Goal: Task Accomplishment & Management: Use online tool/utility

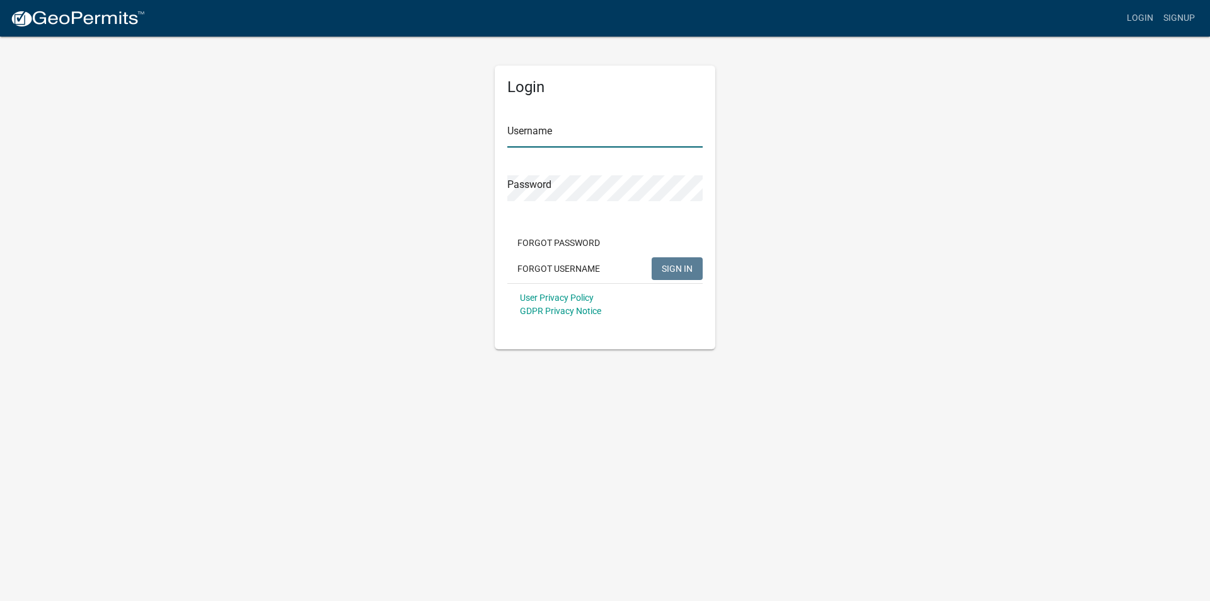
type input "jsikkema"
click at [691, 267] on span "SIGN IN" at bounding box center [677, 268] width 31 height 10
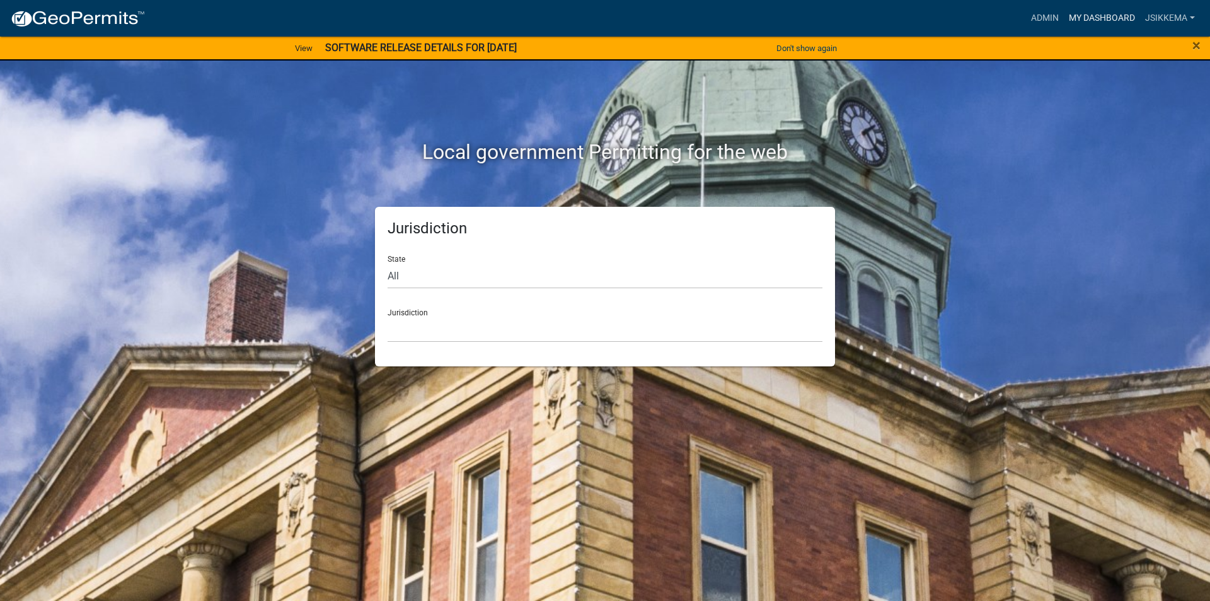
click at [1074, 20] on link "My Dashboard" at bounding box center [1102, 18] width 76 height 24
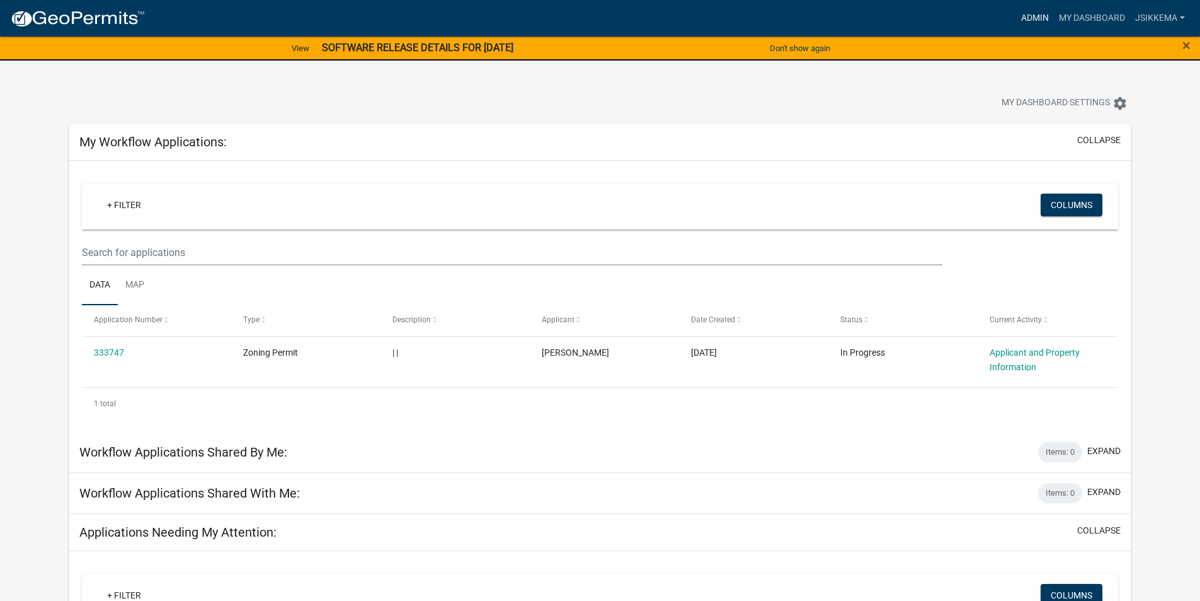
click at [1023, 20] on link "Admin" at bounding box center [1035, 18] width 38 height 24
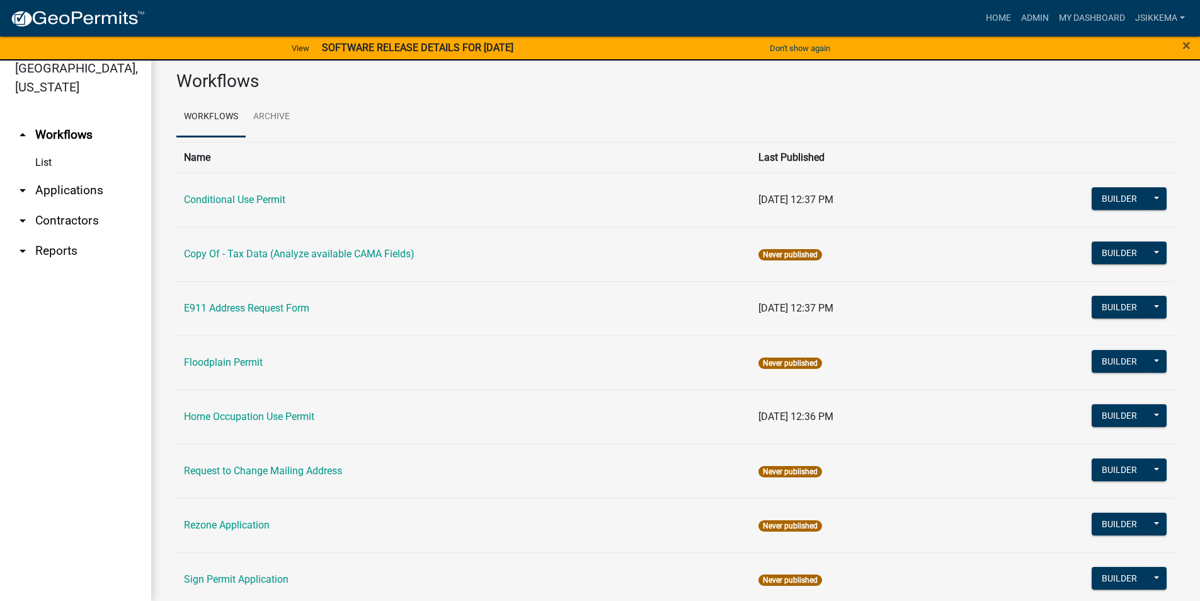
click at [46, 150] on link "List" at bounding box center [75, 162] width 151 height 25
click at [23, 183] on icon "arrow_drop_down" at bounding box center [22, 190] width 15 height 15
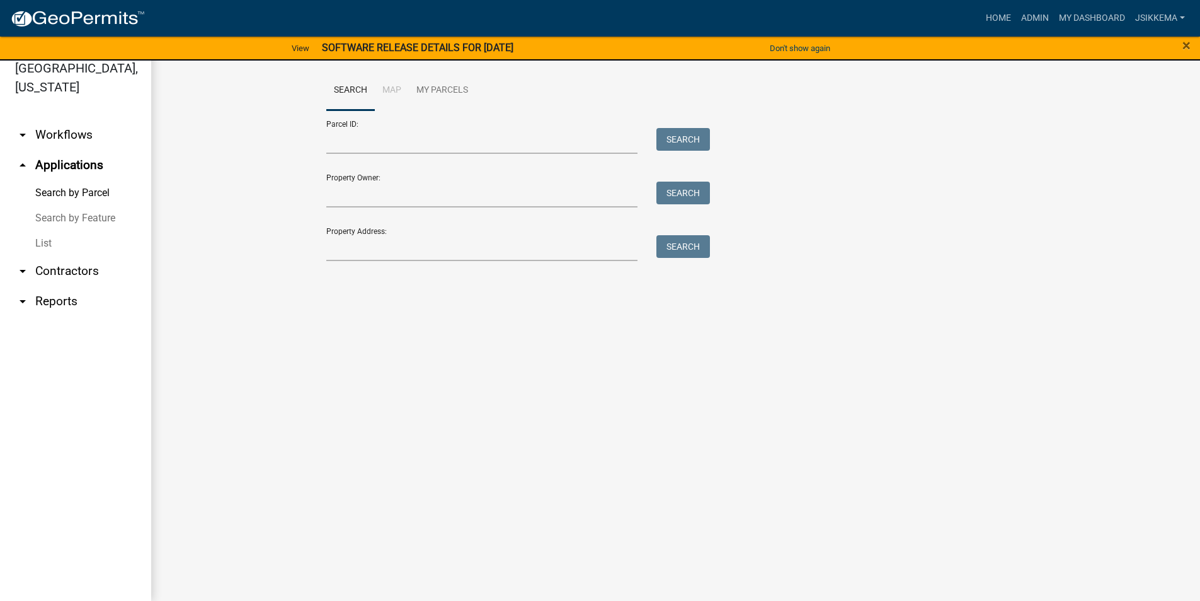
click at [26, 263] on icon "arrow_drop_down" at bounding box center [22, 270] width 15 height 15
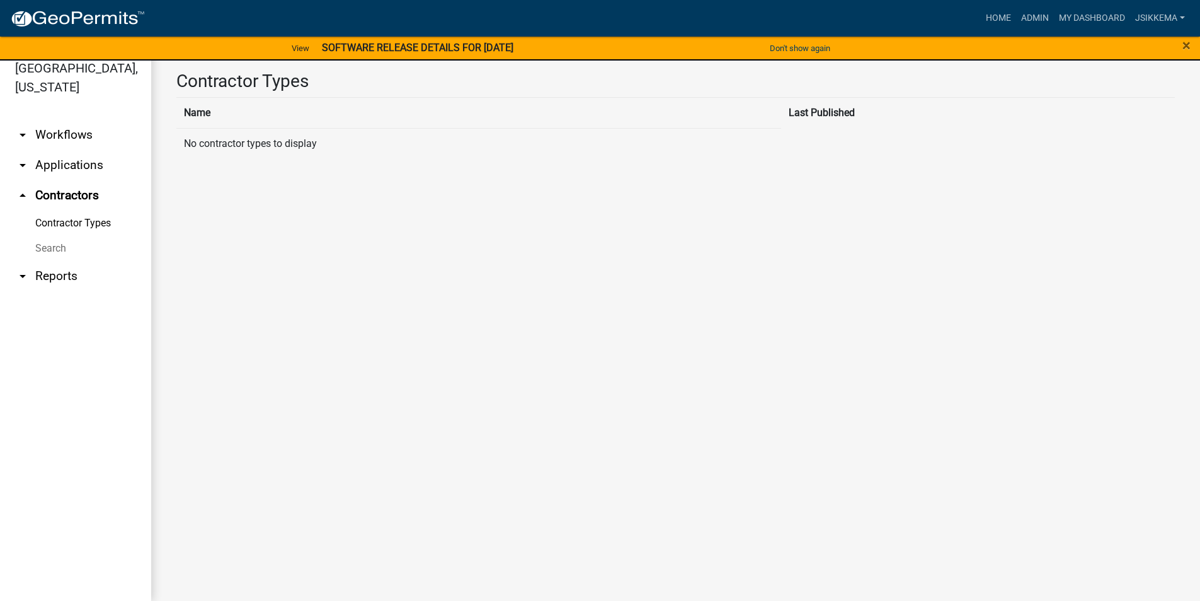
click at [62, 120] on link "arrow_drop_down Workflows" at bounding box center [75, 135] width 151 height 30
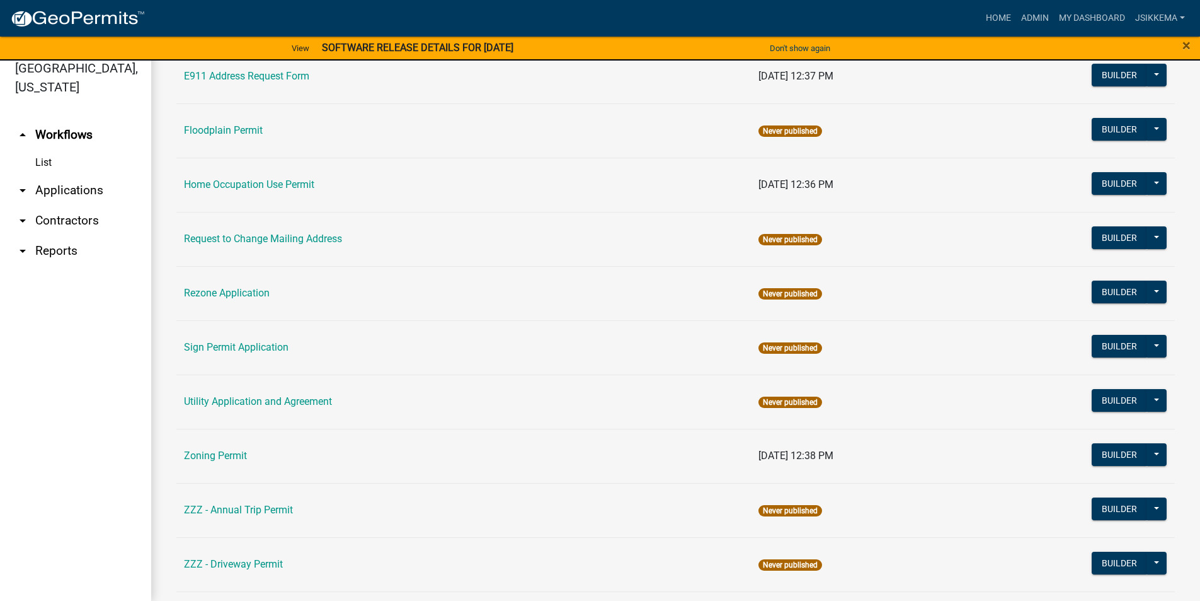
scroll to position [252, 0]
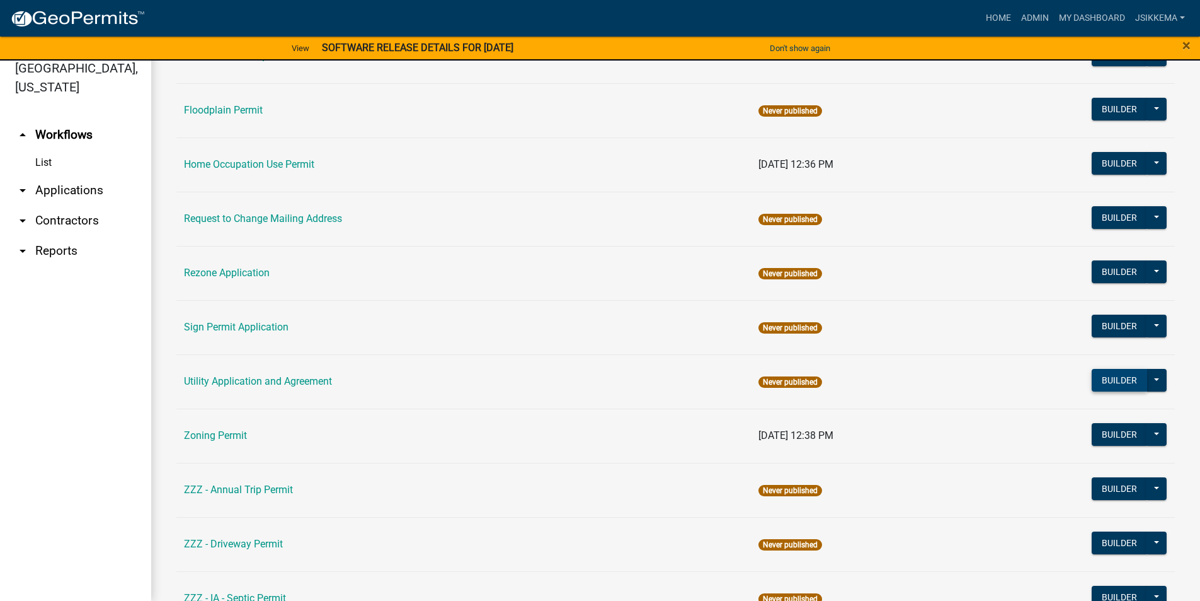
click at [1122, 374] on button "Builder" at bounding box center [1119, 380] width 55 height 23
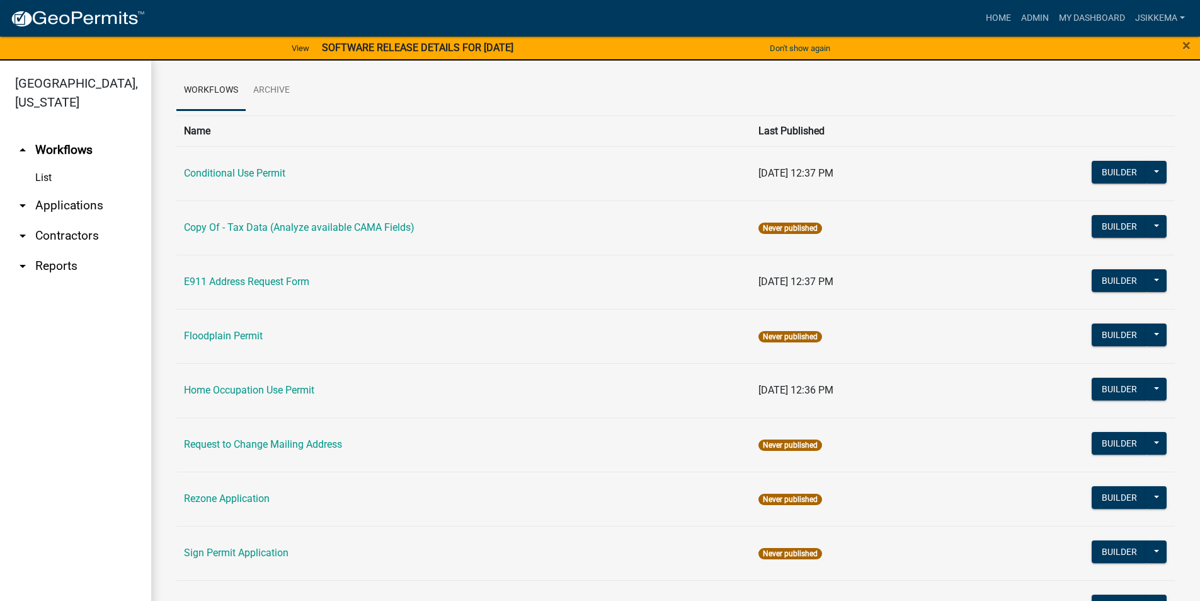
scroll to position [63, 0]
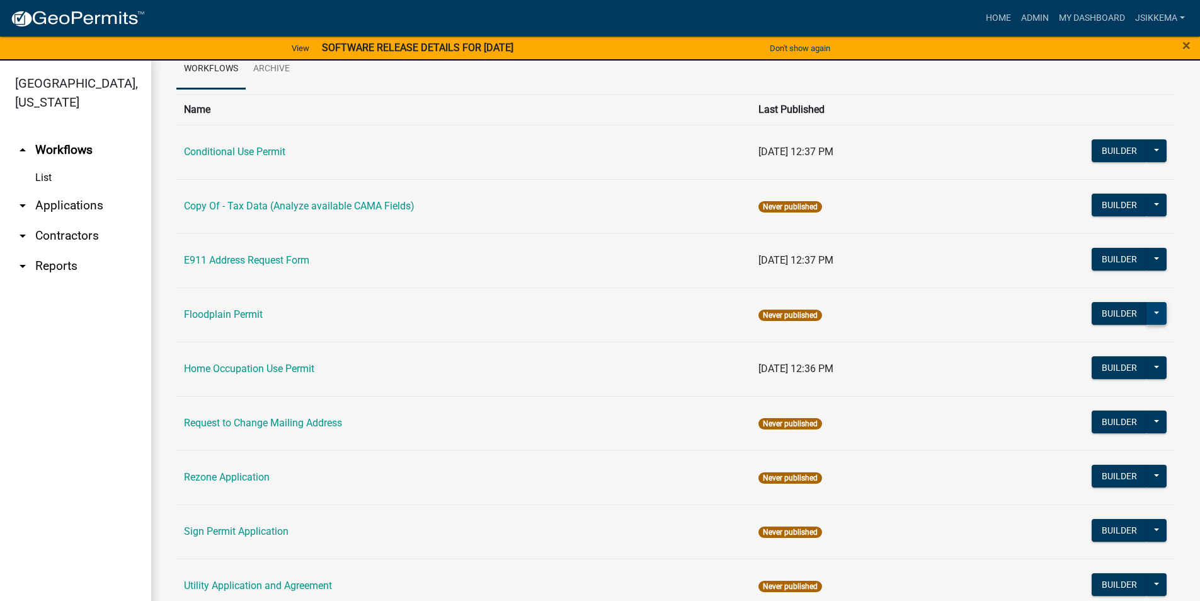
click at [1148, 313] on button at bounding box center [1157, 313] width 20 height 23
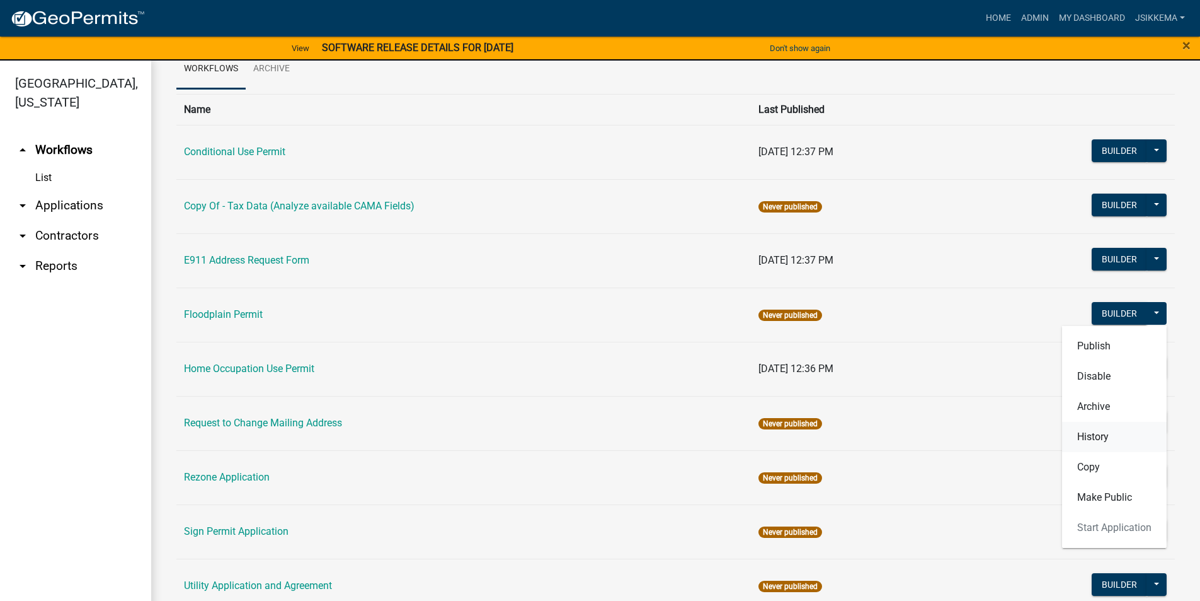
click at [1093, 434] on button "History" at bounding box center [1114, 437] width 105 height 30
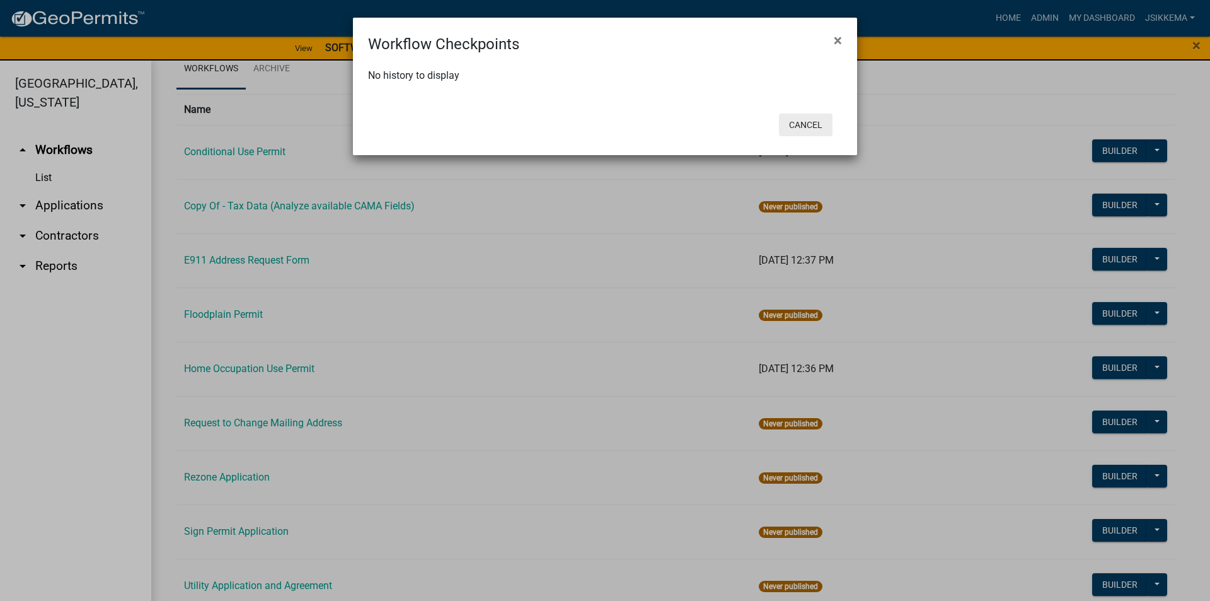
click at [809, 129] on button "Cancel" at bounding box center [806, 124] width 54 height 23
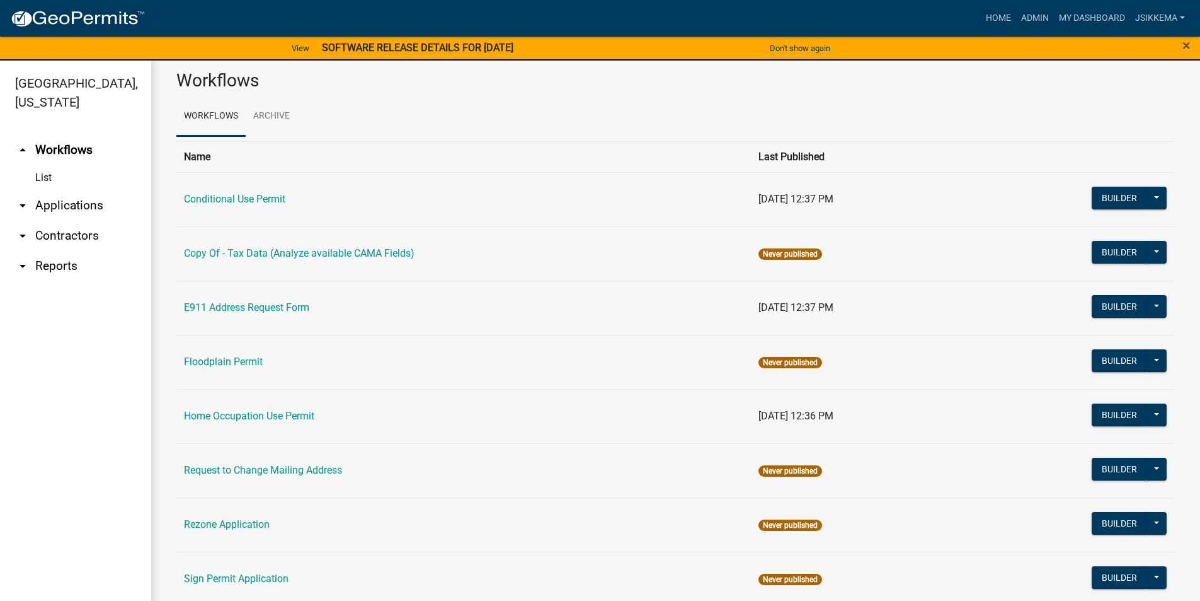
scroll to position [0, 0]
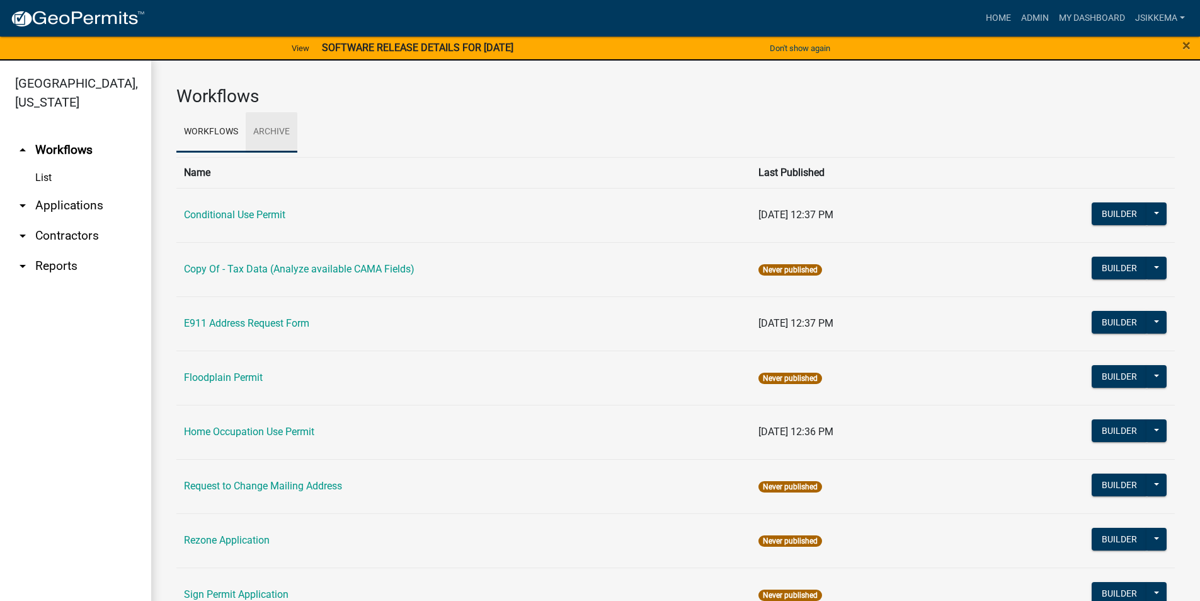
click at [268, 124] on link "Archive" at bounding box center [272, 132] width 52 height 40
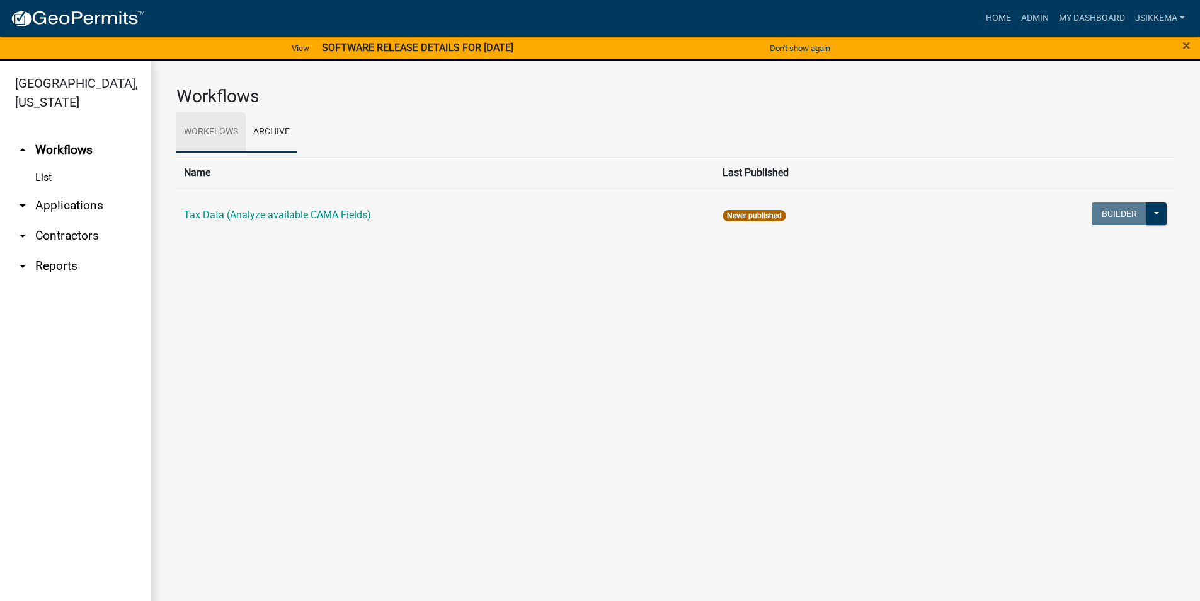
click at [213, 134] on link "Workflows" at bounding box center [210, 132] width 69 height 40
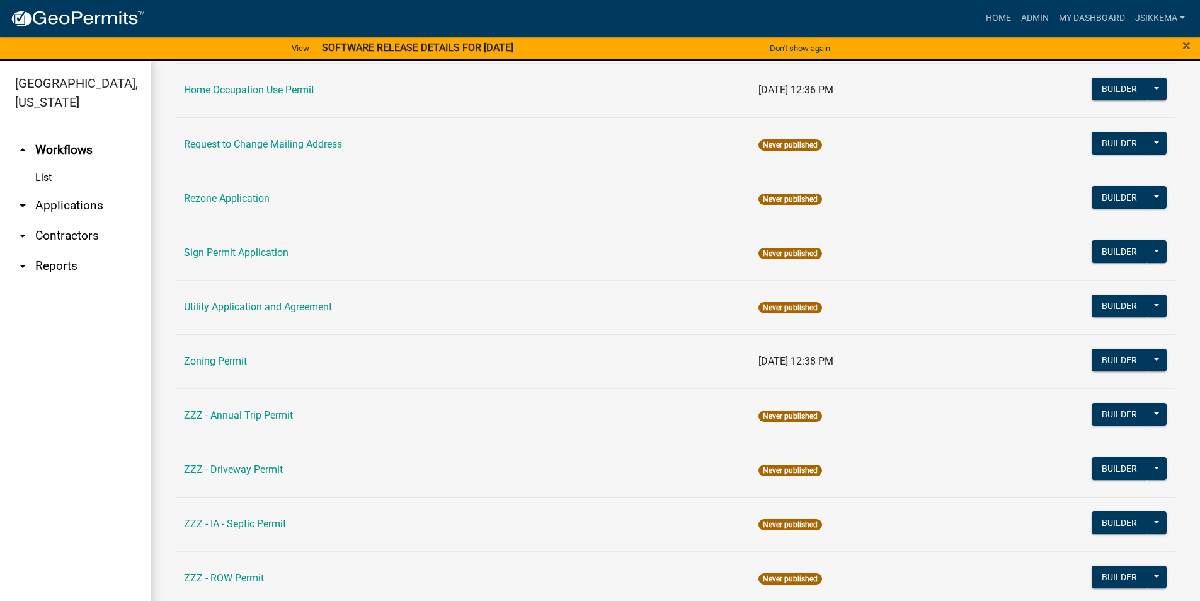
scroll to position [366, 0]
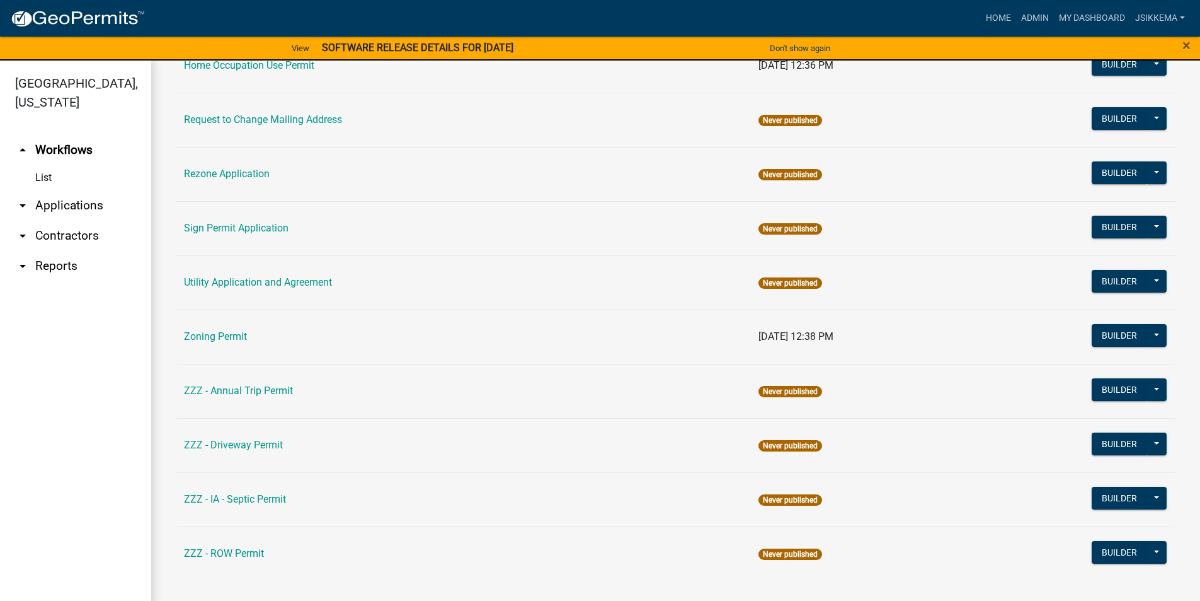
click at [251, 496] on link "ZZZ - IA - Septic Permit" at bounding box center [235, 499] width 102 height 12
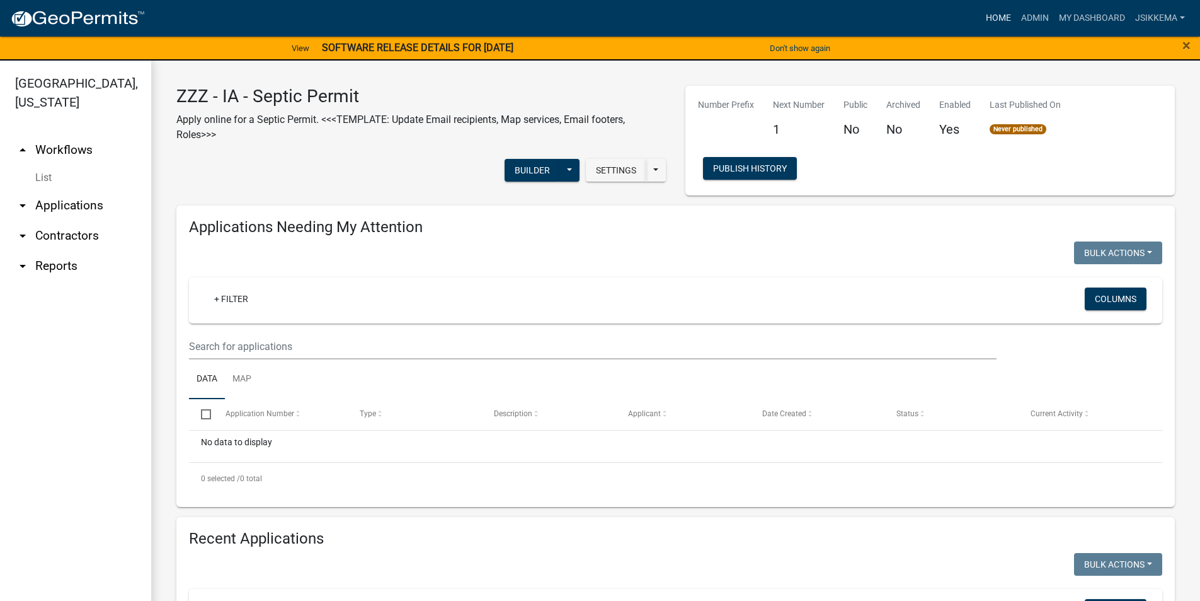
click at [986, 18] on link "Home" at bounding box center [998, 18] width 35 height 24
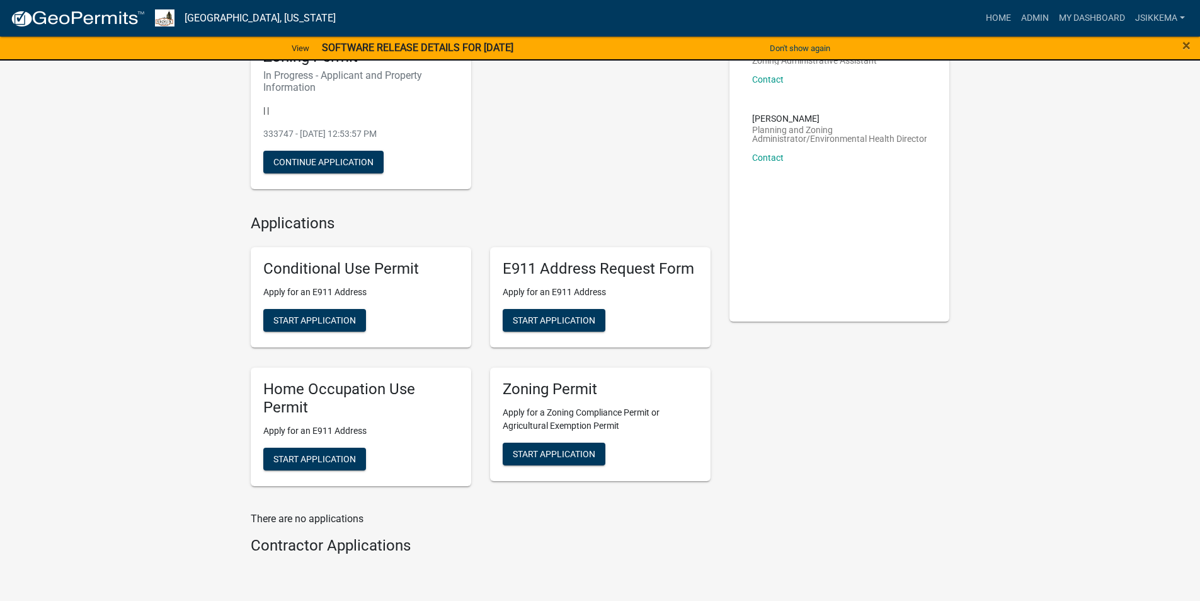
scroll to position [126, 0]
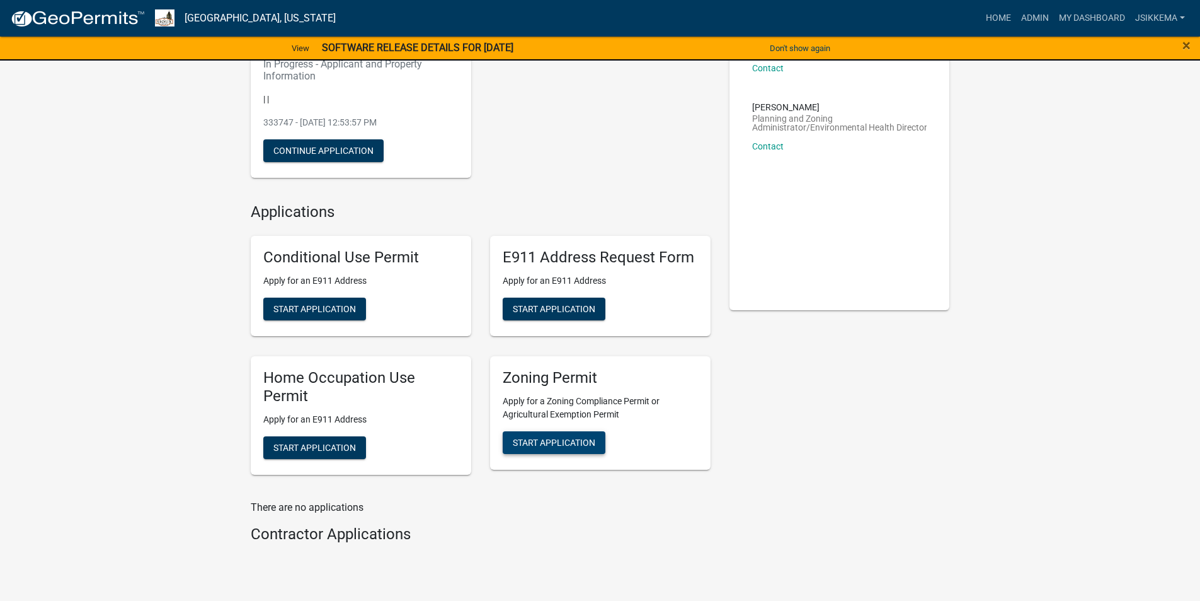
click at [576, 448] on button "Start Application" at bounding box center [554, 442] width 103 height 23
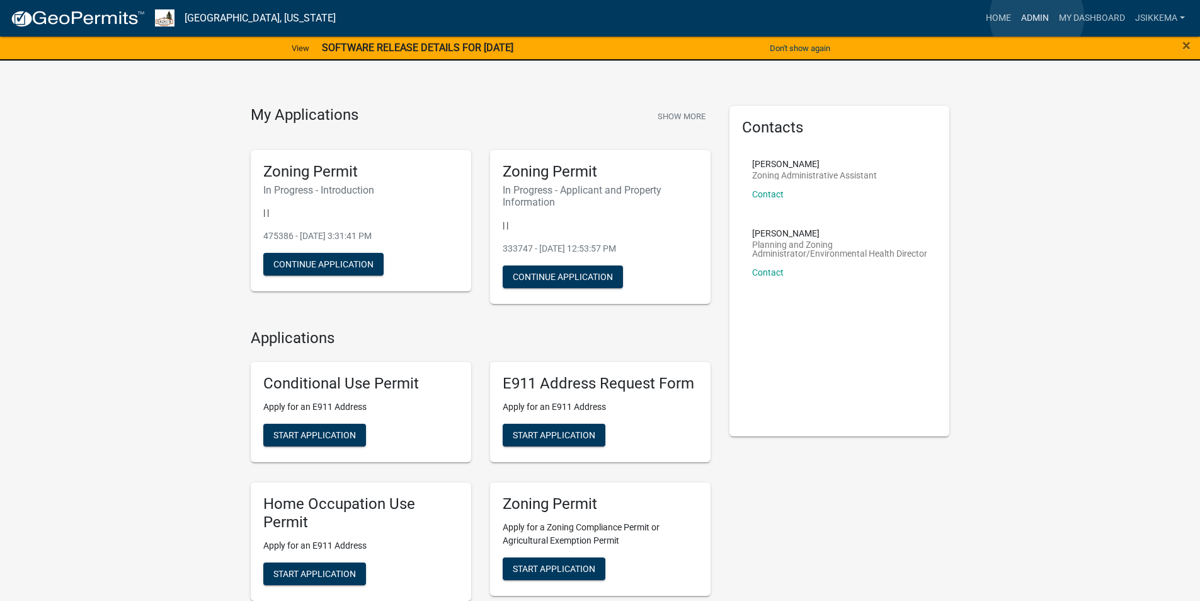
click at [1037, 17] on link "Admin" at bounding box center [1035, 18] width 38 height 24
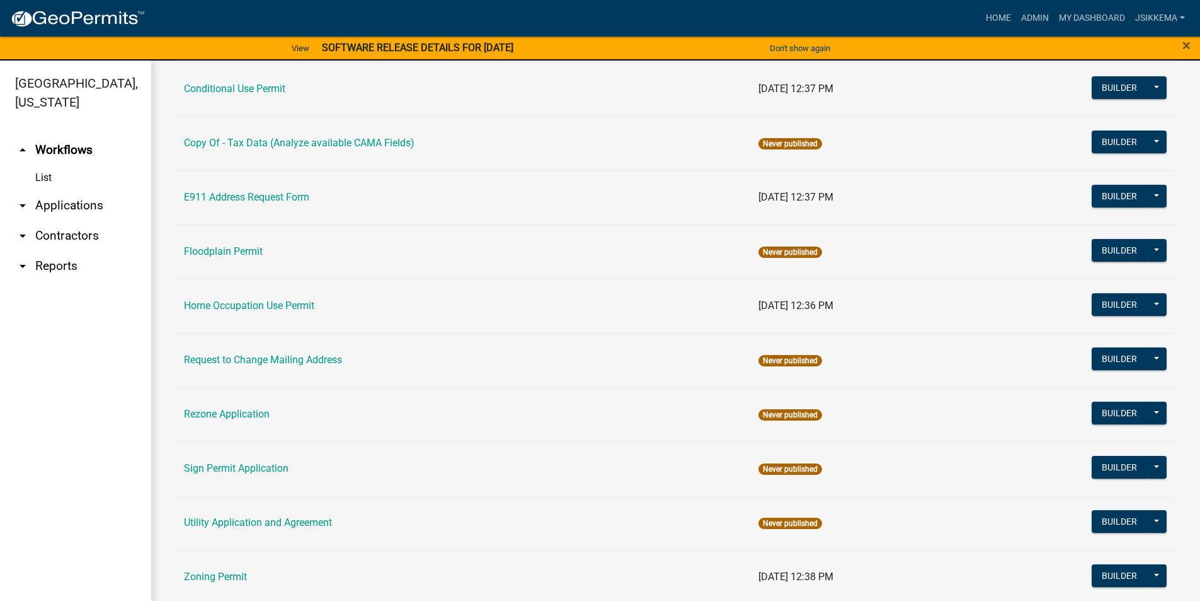
scroll to position [189, 0]
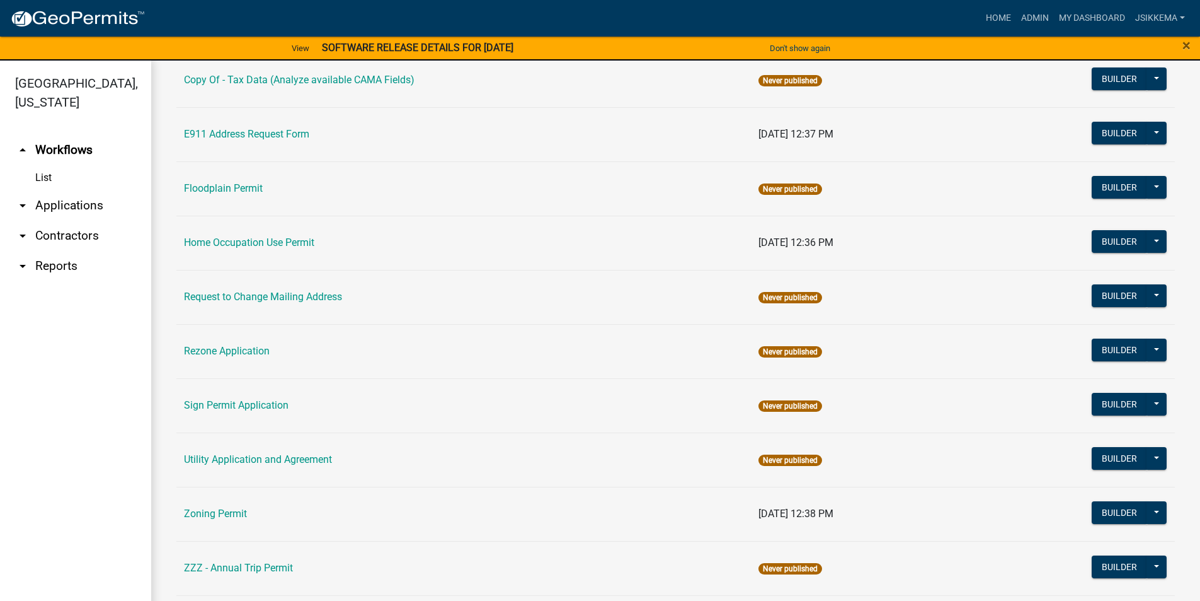
click at [221, 516] on link "Zoning Permit" at bounding box center [215, 513] width 63 height 12
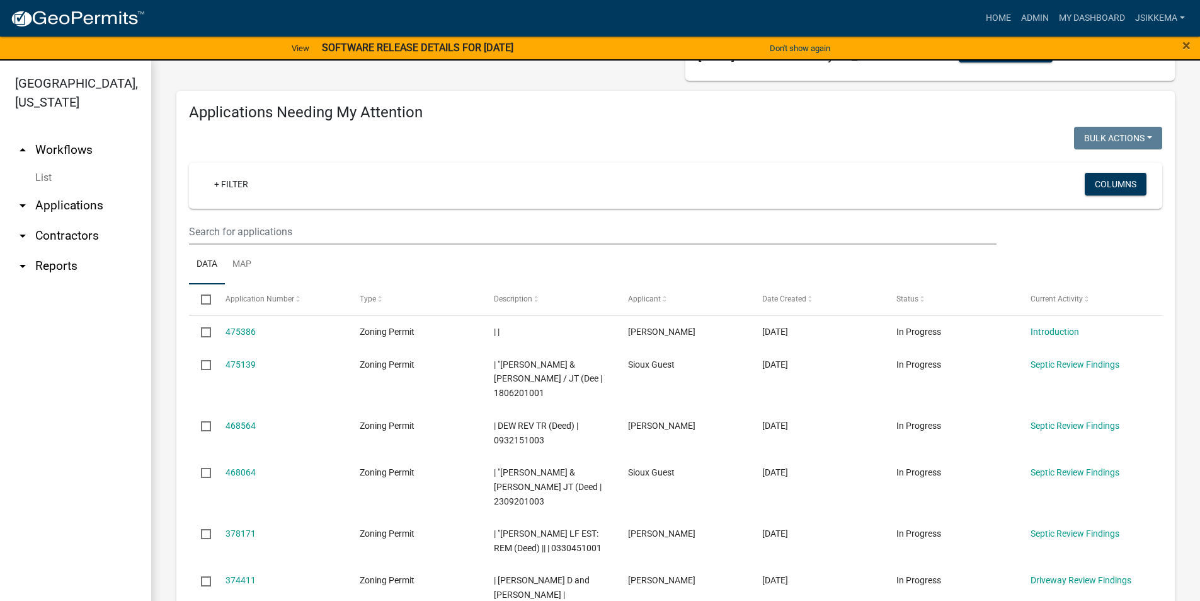
scroll to position [126, 0]
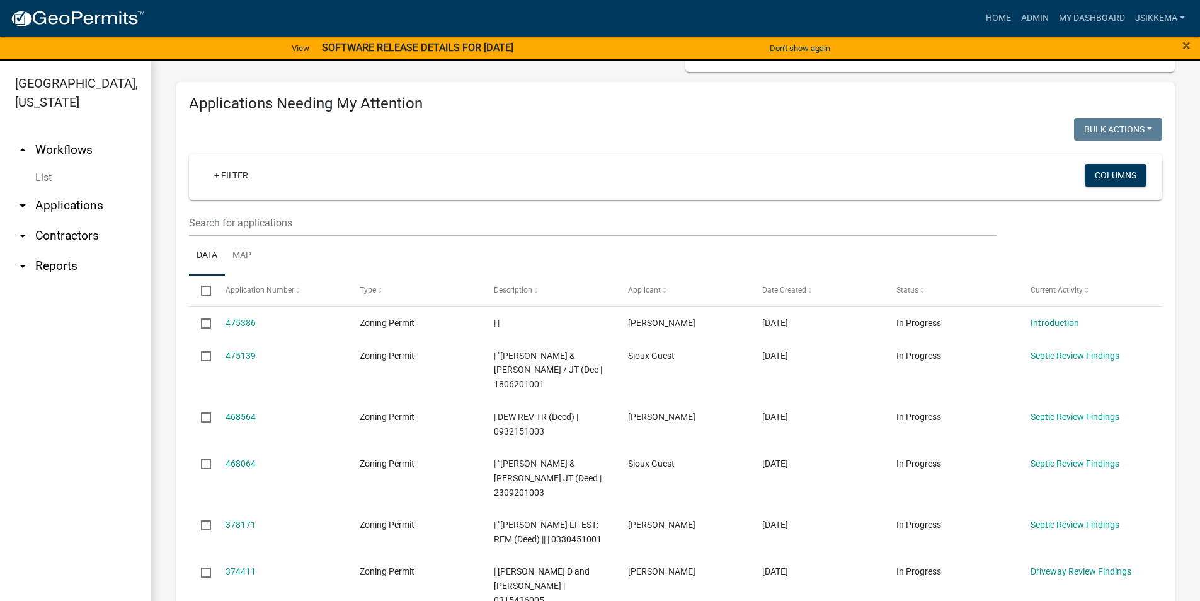
click at [246, 356] on link "475139" at bounding box center [241, 355] width 30 height 10
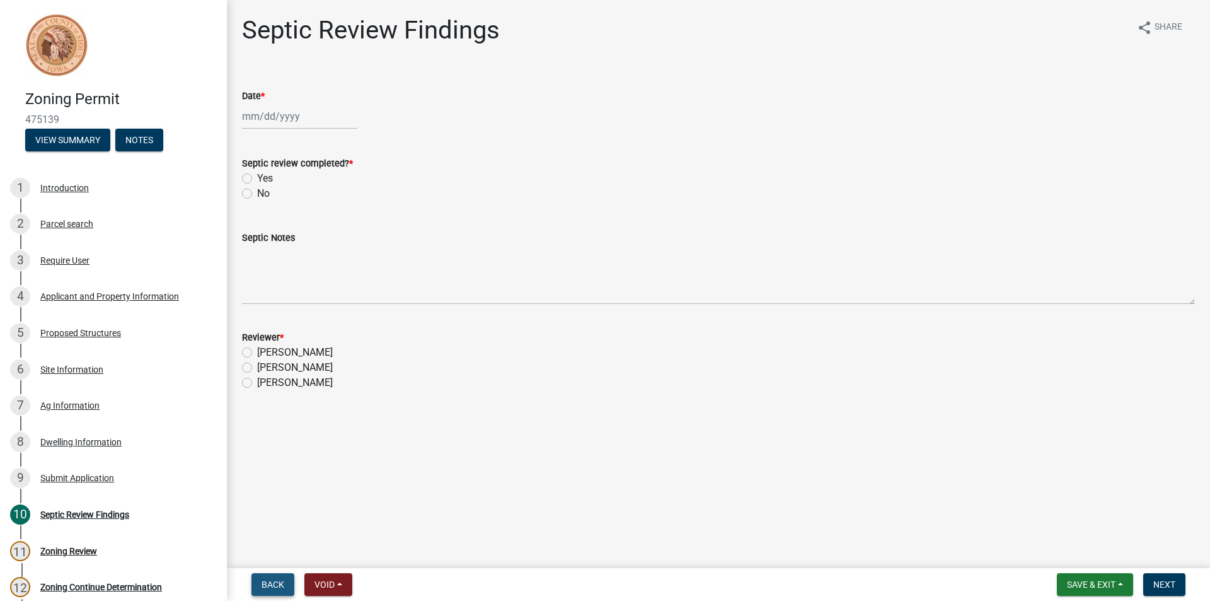
click at [277, 584] on span "Back" at bounding box center [273, 584] width 23 height 10
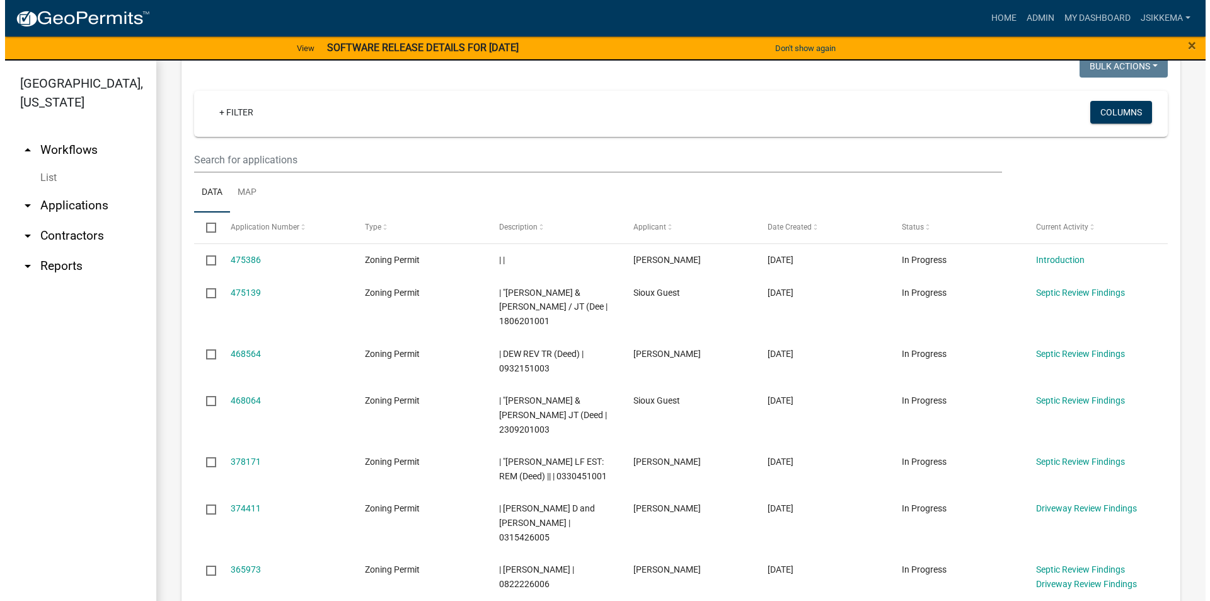
scroll to position [252, 0]
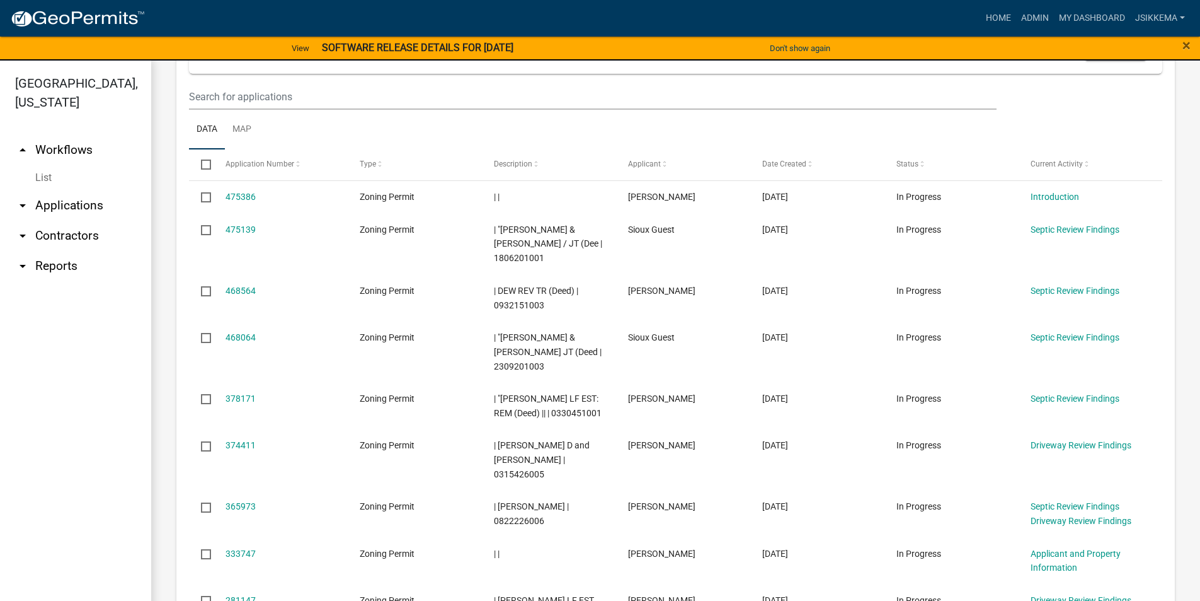
click at [241, 289] on link "468564" at bounding box center [241, 290] width 30 height 10
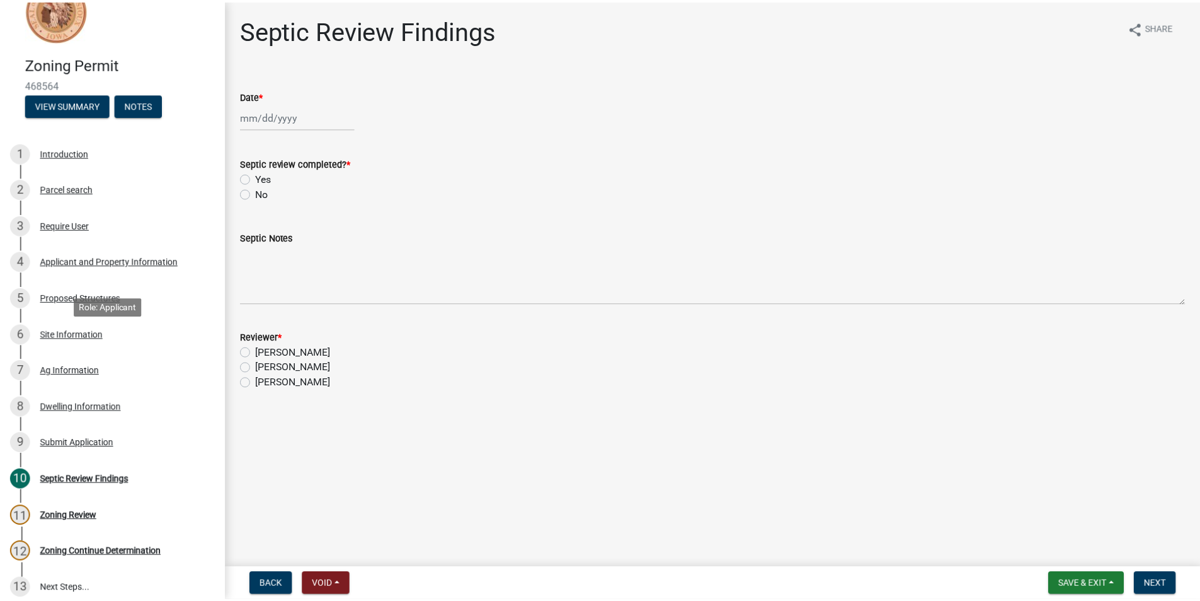
scroll to position [63, 0]
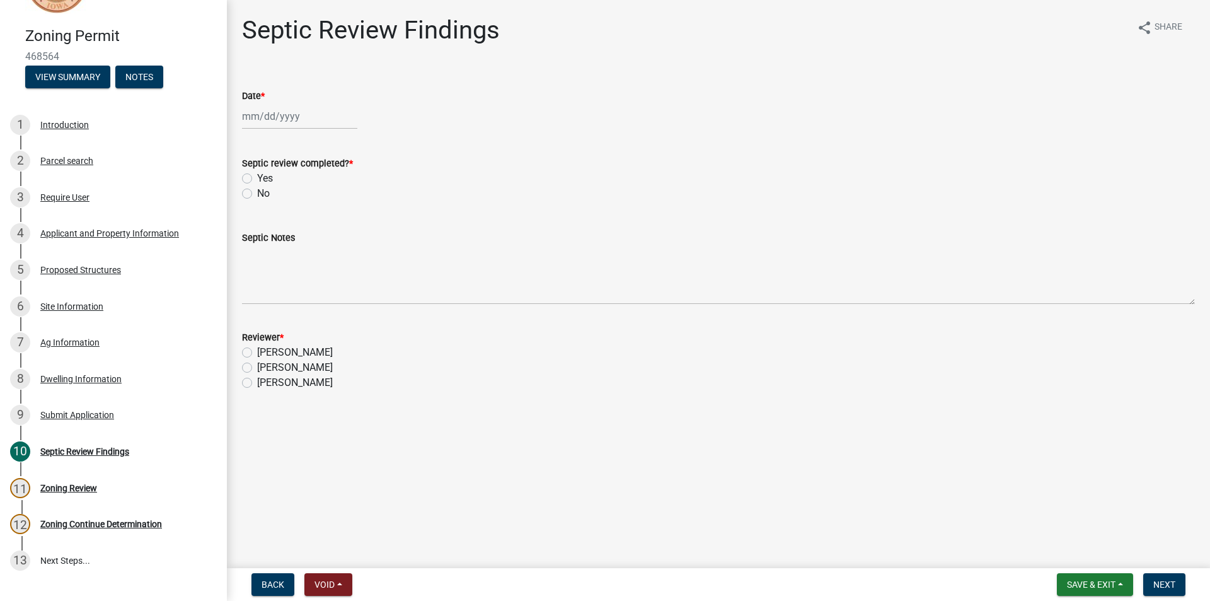
click at [275, 596] on nav "Back Void Withdraw Lock Expire Void Save & Exit Save Save & Exit Next" at bounding box center [718, 584] width 983 height 33
click at [270, 584] on span "Back" at bounding box center [273, 584] width 23 height 10
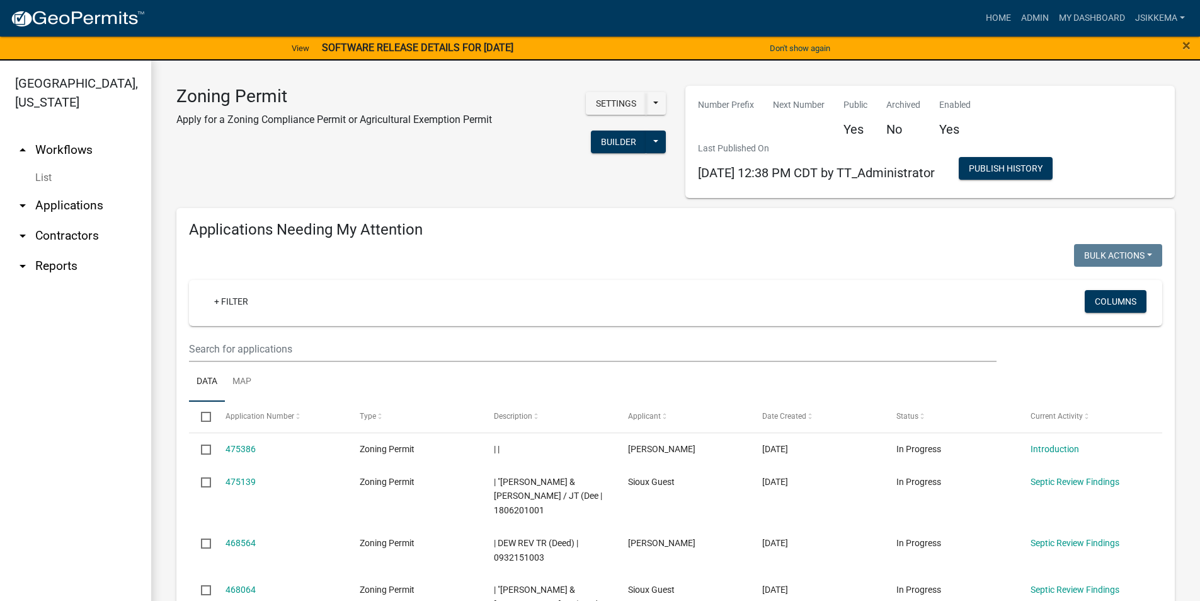
click at [40, 165] on link "List" at bounding box center [75, 177] width 151 height 25
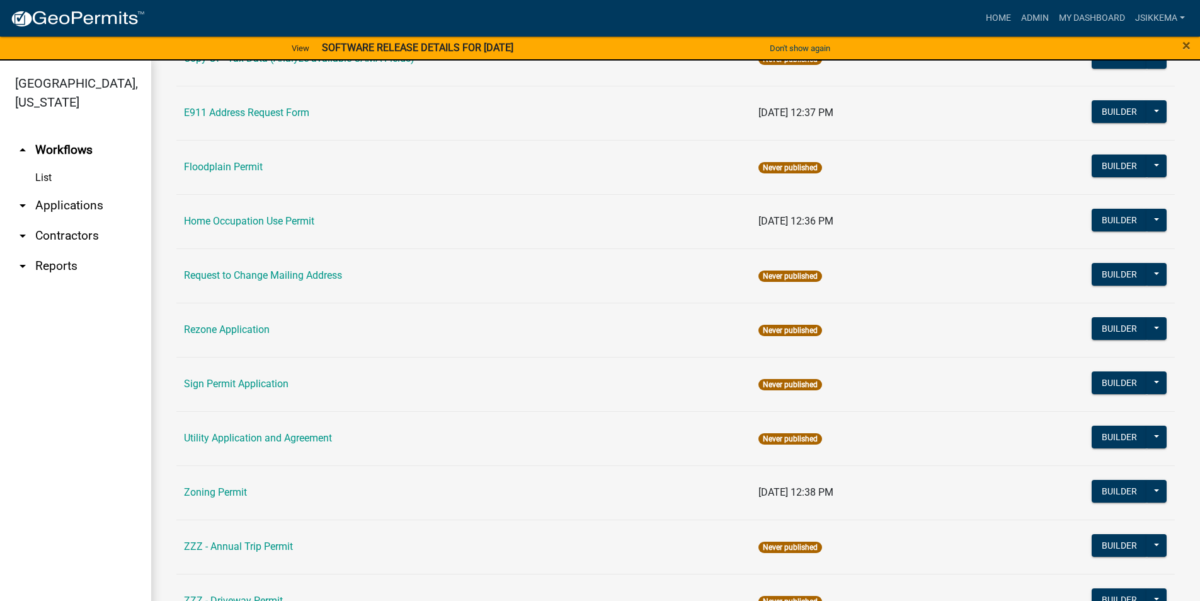
scroll to position [252, 0]
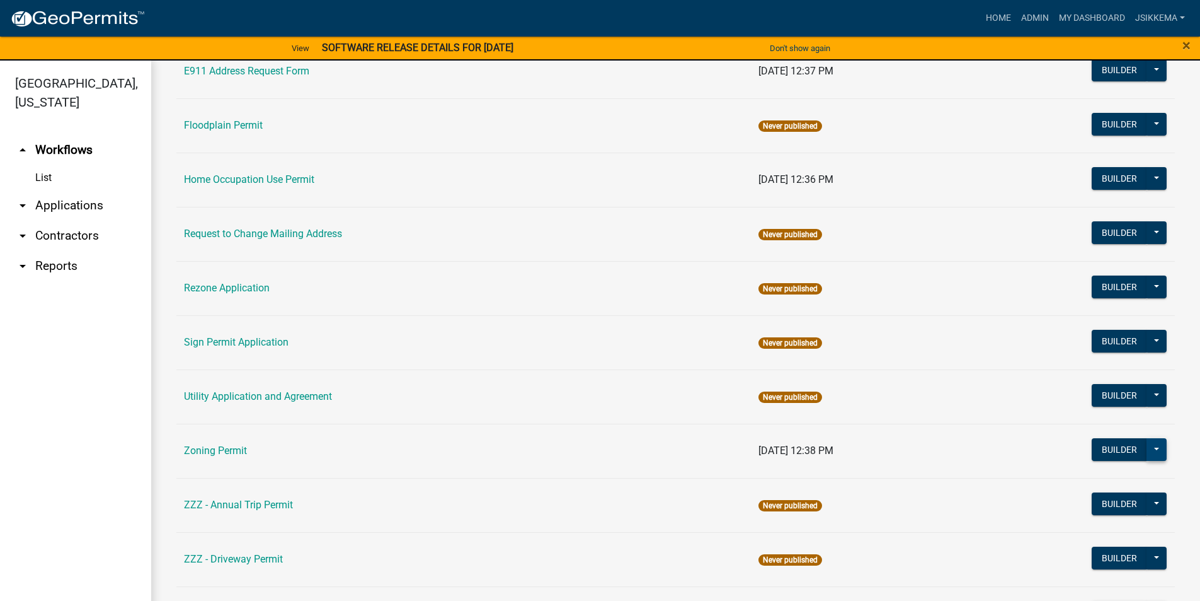
click at [1154, 450] on button at bounding box center [1157, 449] width 20 height 23
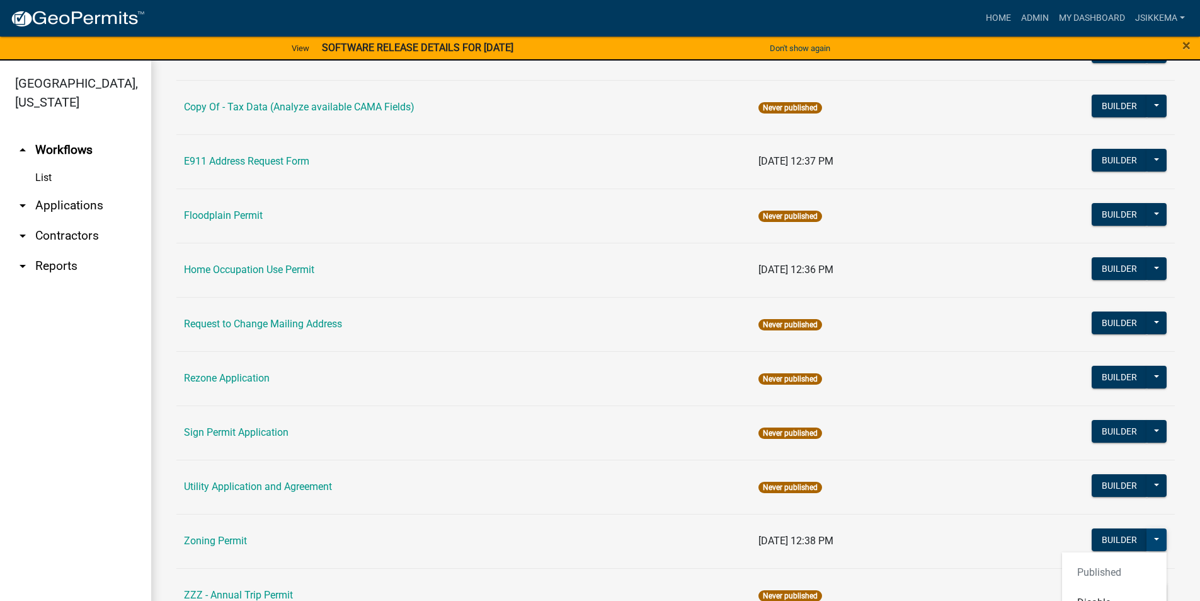
scroll to position [240, 0]
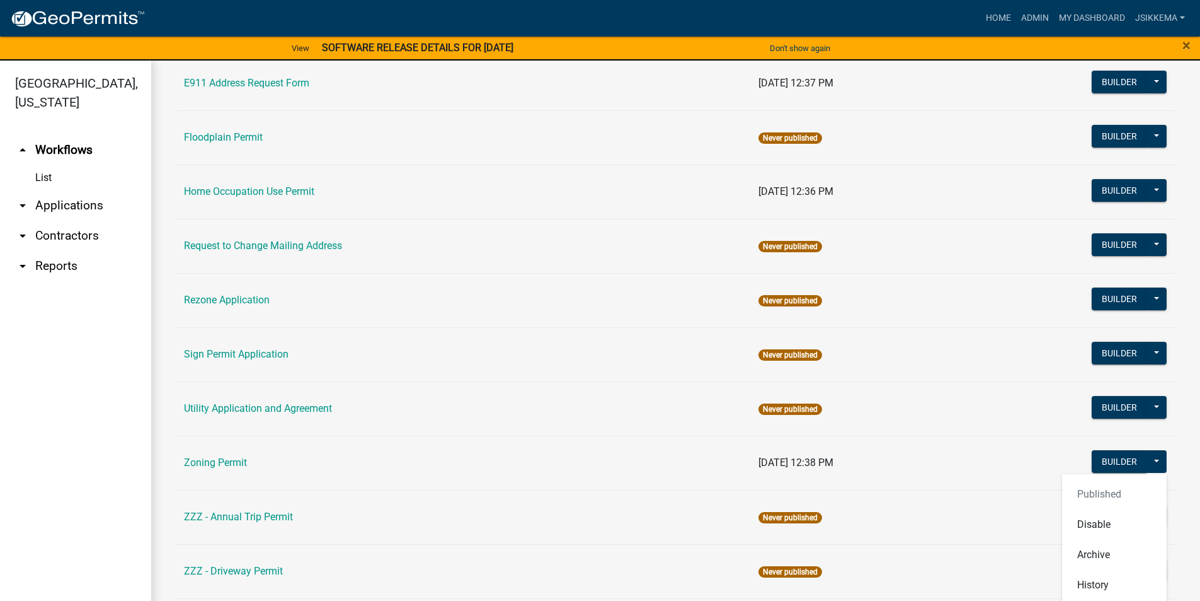
click at [220, 464] on link "Zoning Permit" at bounding box center [215, 462] width 63 height 12
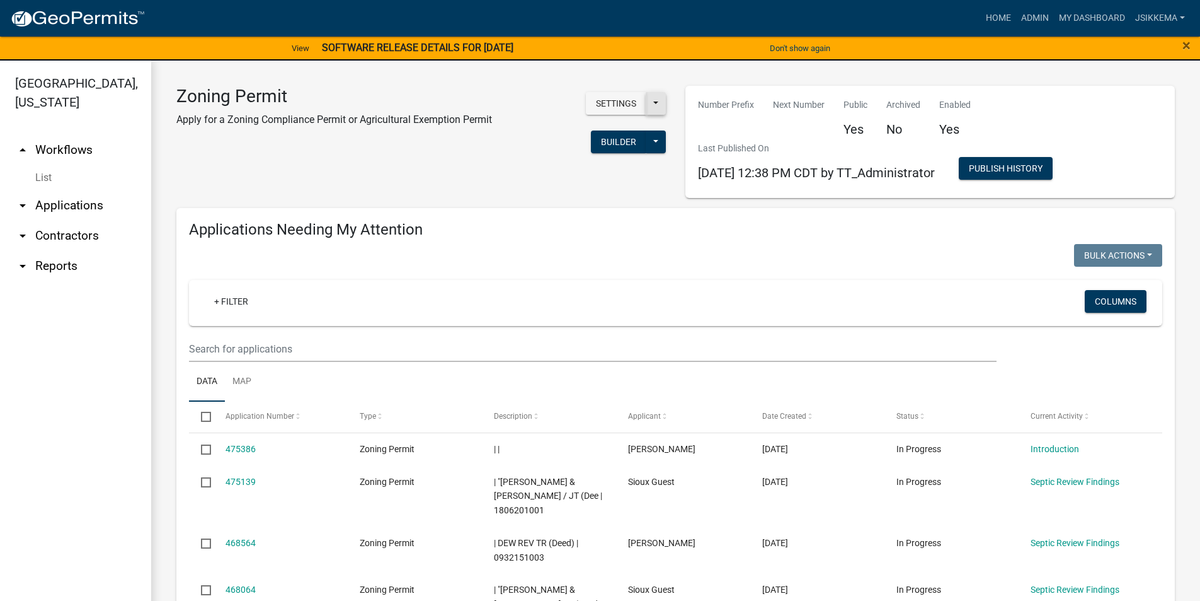
click at [657, 98] on button at bounding box center [656, 103] width 20 height 23
click at [514, 138] on div "Settings Start Application URL Start Application URL With Parcel ID Builder Pub…" at bounding box center [589, 124] width 156 height 77
click at [649, 142] on button at bounding box center [656, 141] width 20 height 23
click at [653, 135] on button at bounding box center [656, 141] width 20 height 23
click at [606, 143] on button "Builder" at bounding box center [618, 141] width 55 height 23
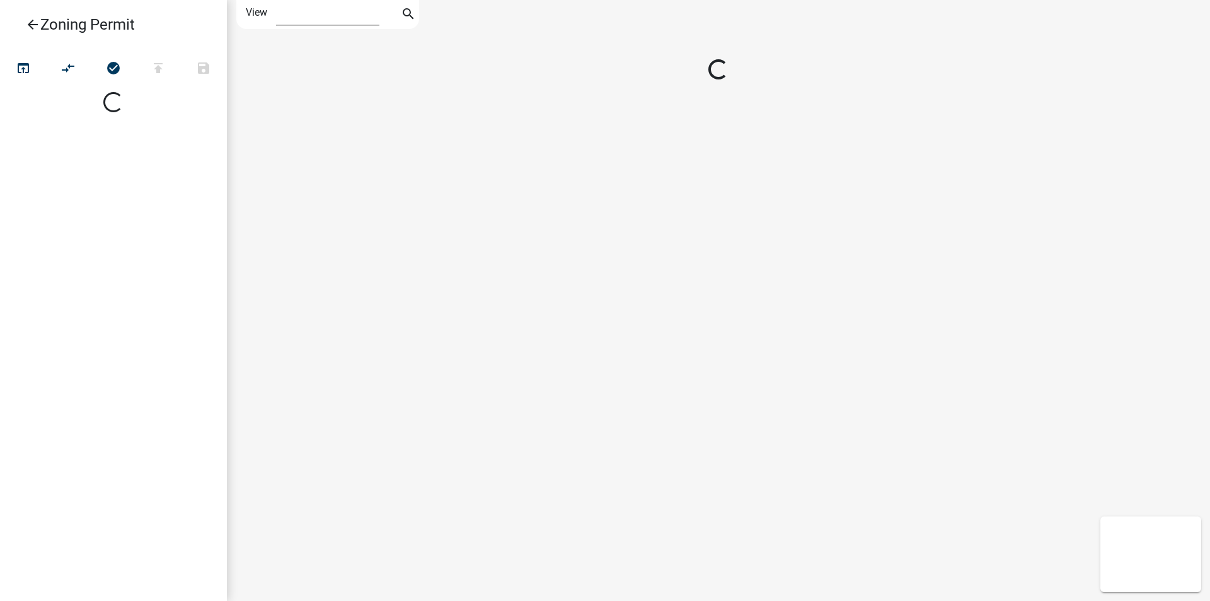
select select "1"
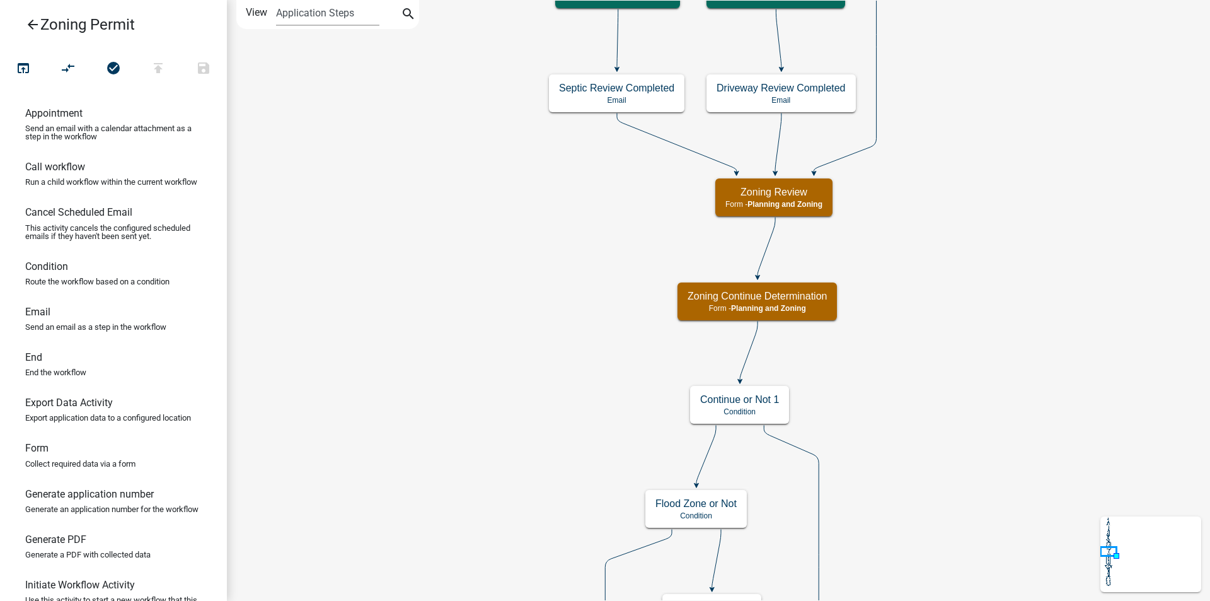
scroll to position [63, 0]
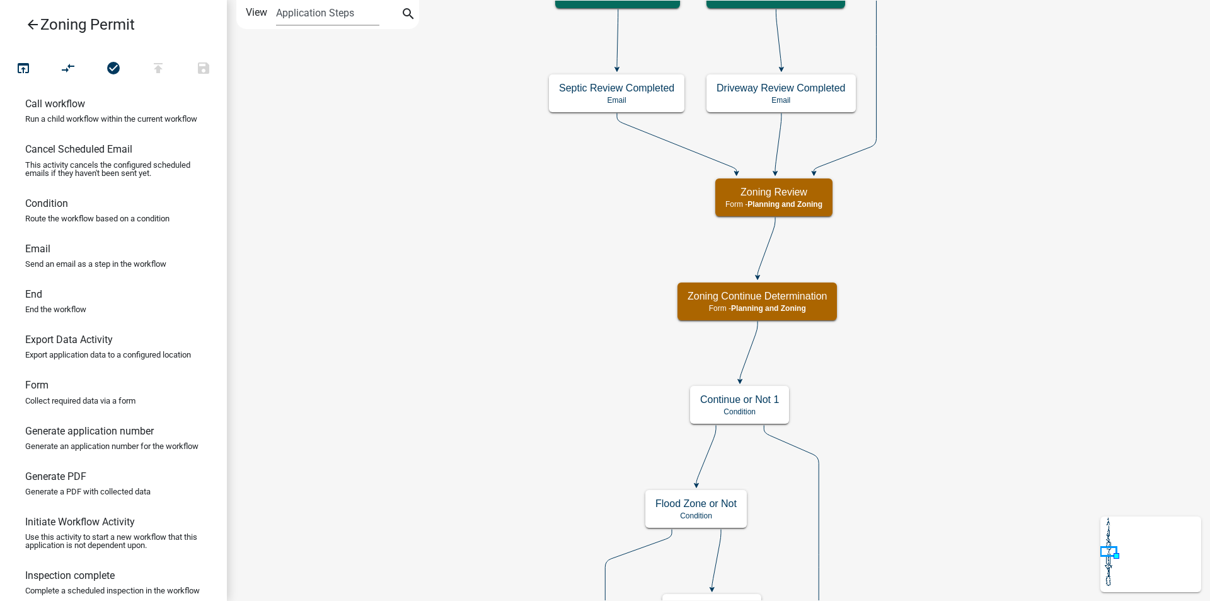
drag, startPoint x: 624, startPoint y: 196, endPoint x: 615, endPoint y: 296, distance: 100.6
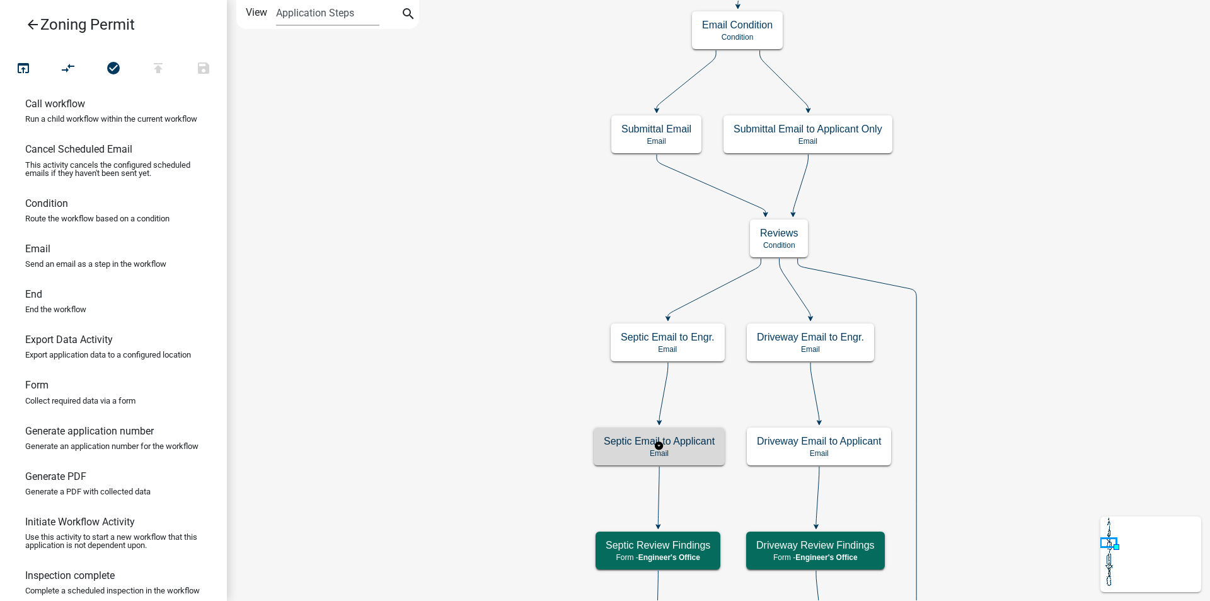
click at [637, 441] on h5 "Septic Email to Applicant" at bounding box center [659, 441] width 111 height 12
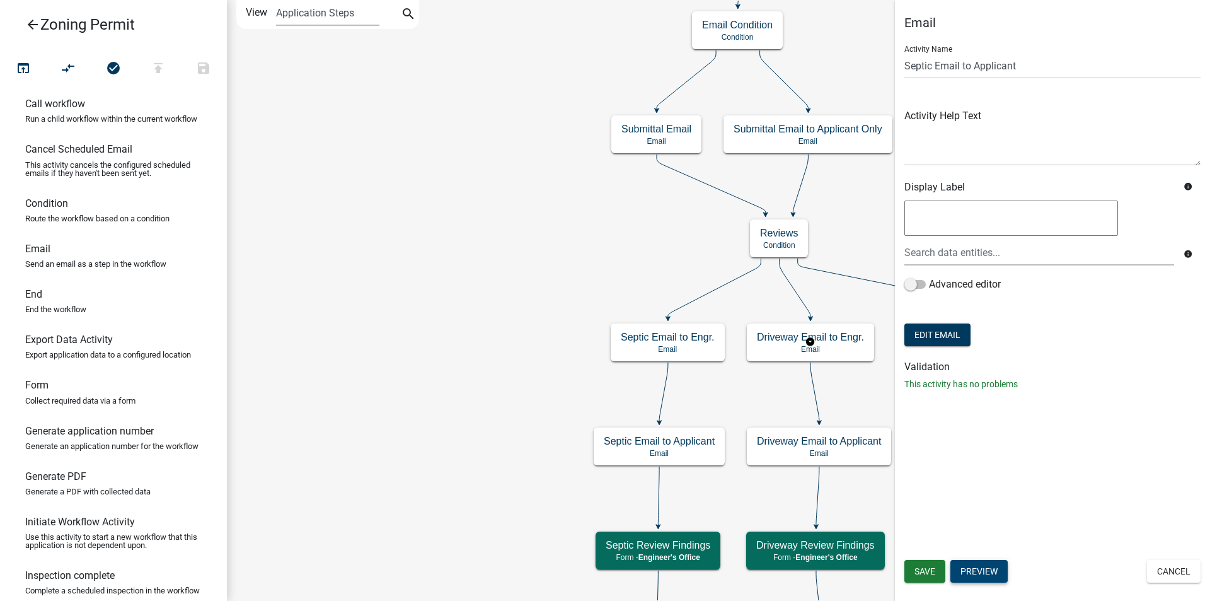
click at [984, 572] on button "Preview" at bounding box center [978, 571] width 57 height 23
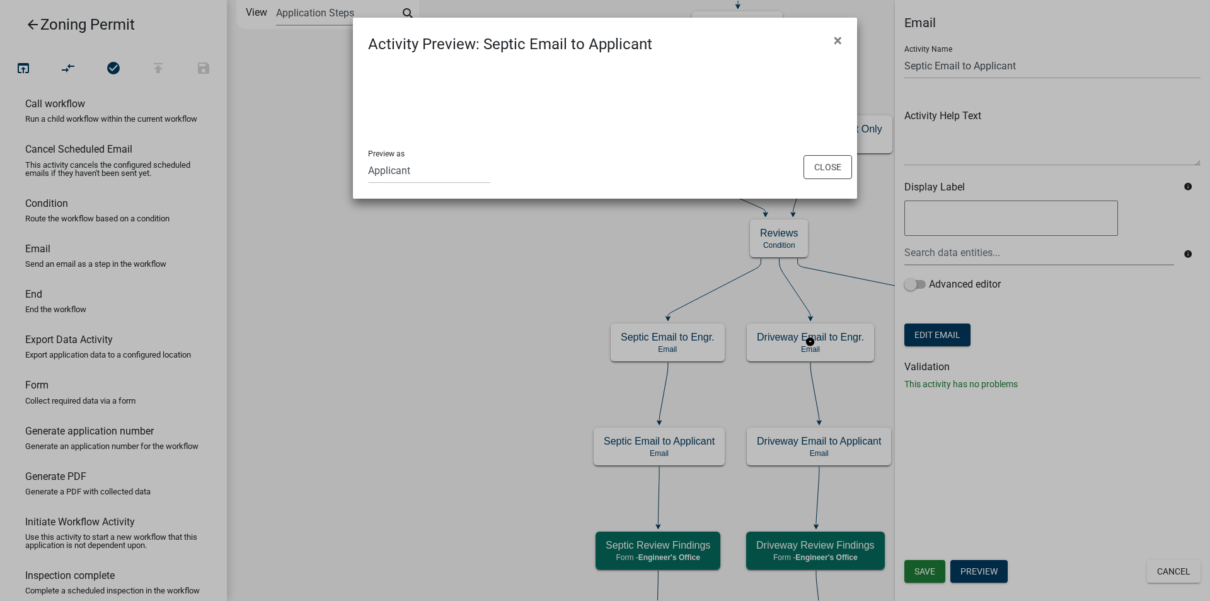
click at [838, 34] on span "×" at bounding box center [838, 41] width 8 height 18
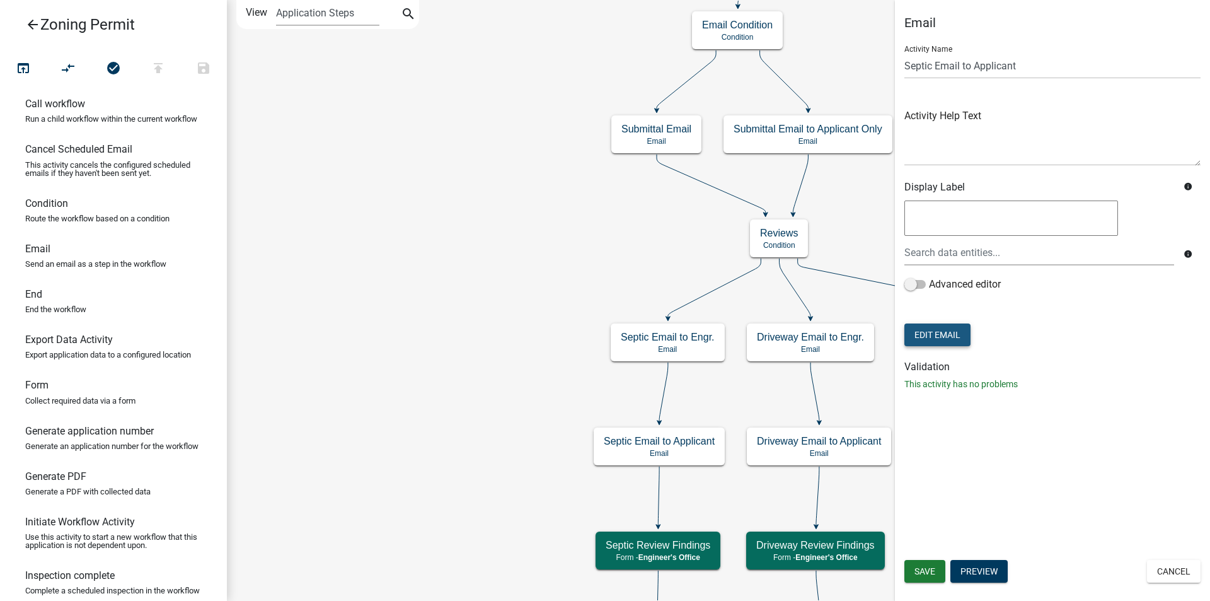
click at [921, 342] on button "Edit Email" at bounding box center [937, 334] width 66 height 23
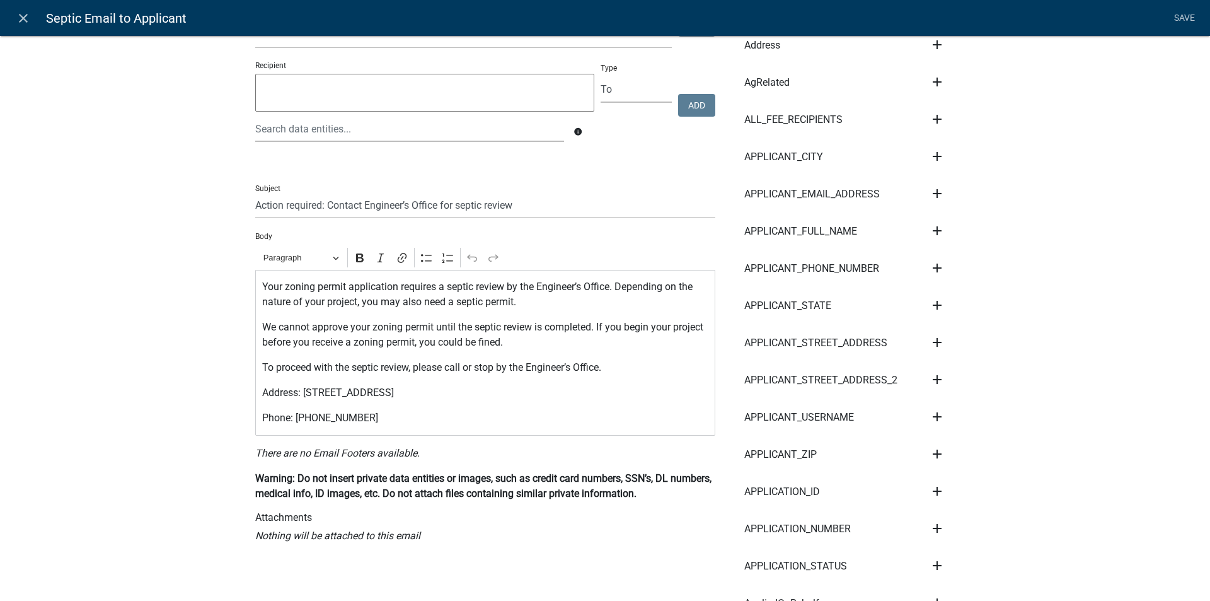
scroll to position [126, 0]
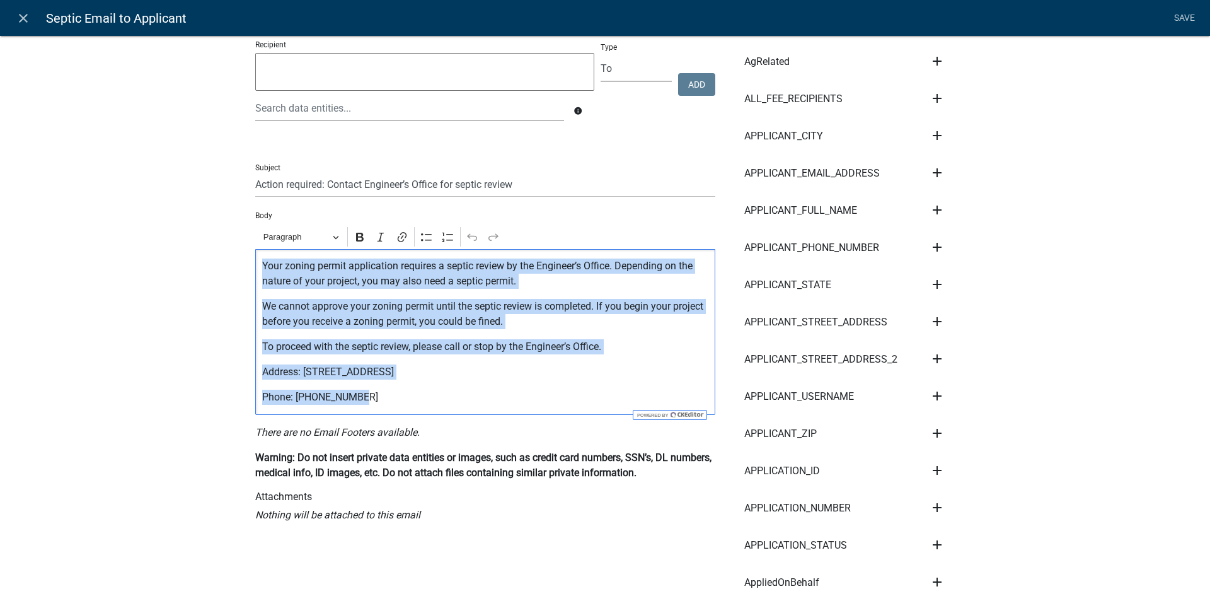
drag, startPoint x: 367, startPoint y: 397, endPoint x: 185, endPoint y: 258, distance: 228.9
copy div "Your zoning permit application requires a septic review by the Engineer’s Offic…"
drag, startPoint x: 355, startPoint y: 334, endPoint x: 350, endPoint y: 344, distance: 11.3
click at [353, 336] on div "Your zoning permit application requires a septic review by the Engineer’s Offic…" at bounding box center [485, 332] width 460 height 166
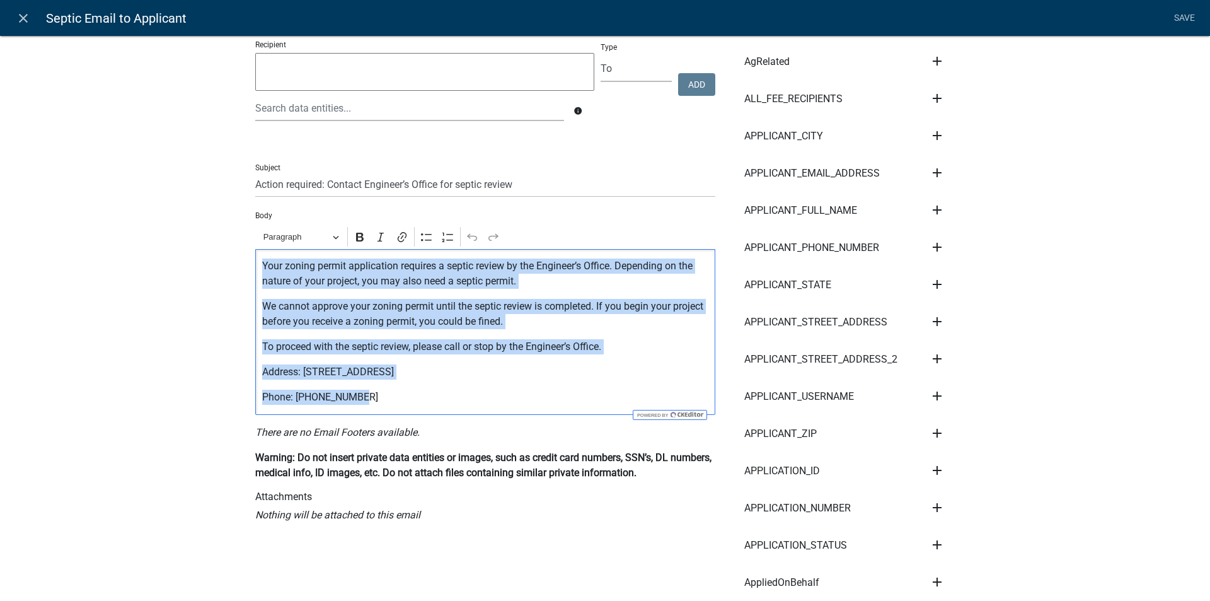
click at [361, 397] on p "Phone: [PHONE_NUMBER]" at bounding box center [485, 396] width 447 height 15
drag, startPoint x: 361, startPoint y: 397, endPoint x: 241, endPoint y: 253, distance: 187.4
copy div "Your zoning permit application requires a septic review by the Engineer’s Offic…"
click at [482, 188] on input "Action required: Contact Engineer’s Office for septic review" at bounding box center [485, 184] width 460 height 26
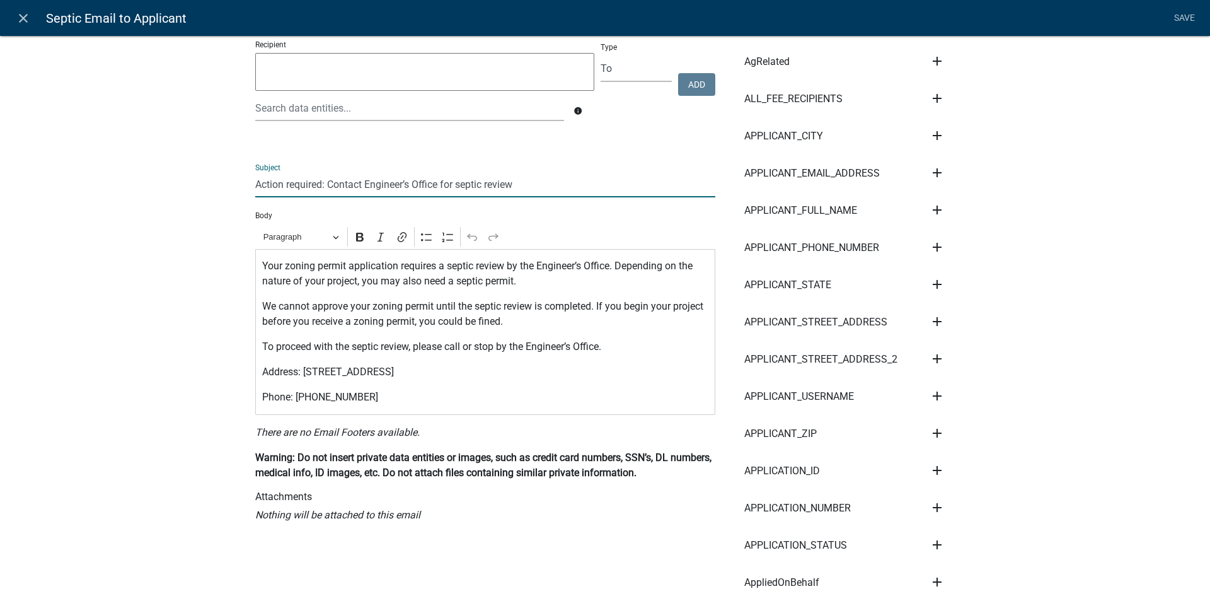
click at [482, 188] on input "Action required: Contact Engineer’s Office for septic review" at bounding box center [485, 184] width 460 height 26
